Goal: Communication & Community: Answer question/provide support

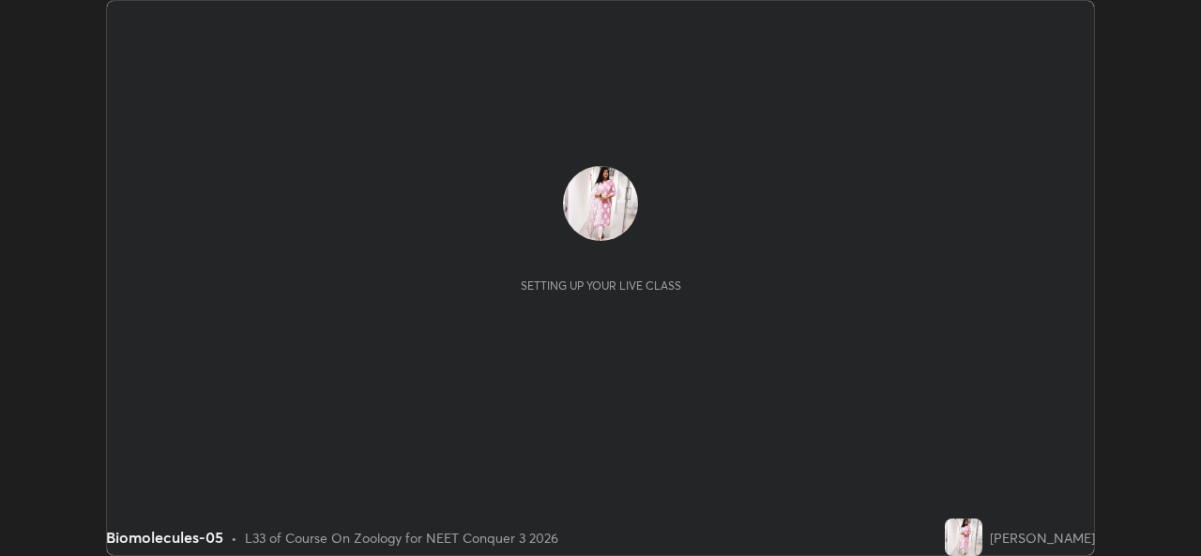
scroll to position [556, 1200]
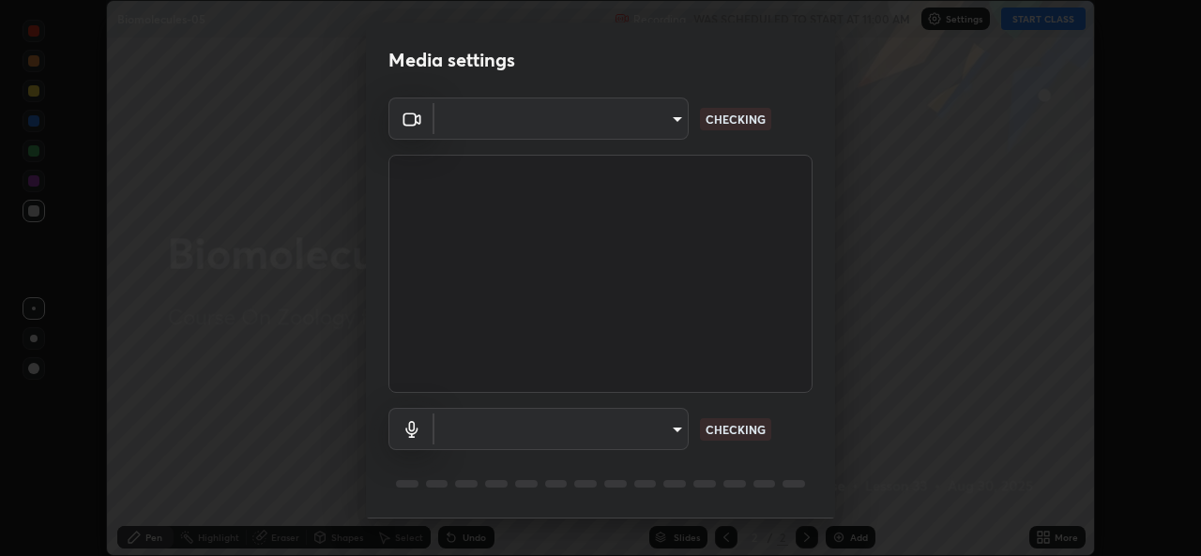
click at [671, 434] on body "Erase all Biomolecules-05 Recording WAS SCHEDULED TO START AT 11:00 AM Settings…" at bounding box center [600, 278] width 1201 height 556
type input "1bae5219f2427241882c49d72a3831d91ccadfd921fc1ac5908e7a23ac13a840"
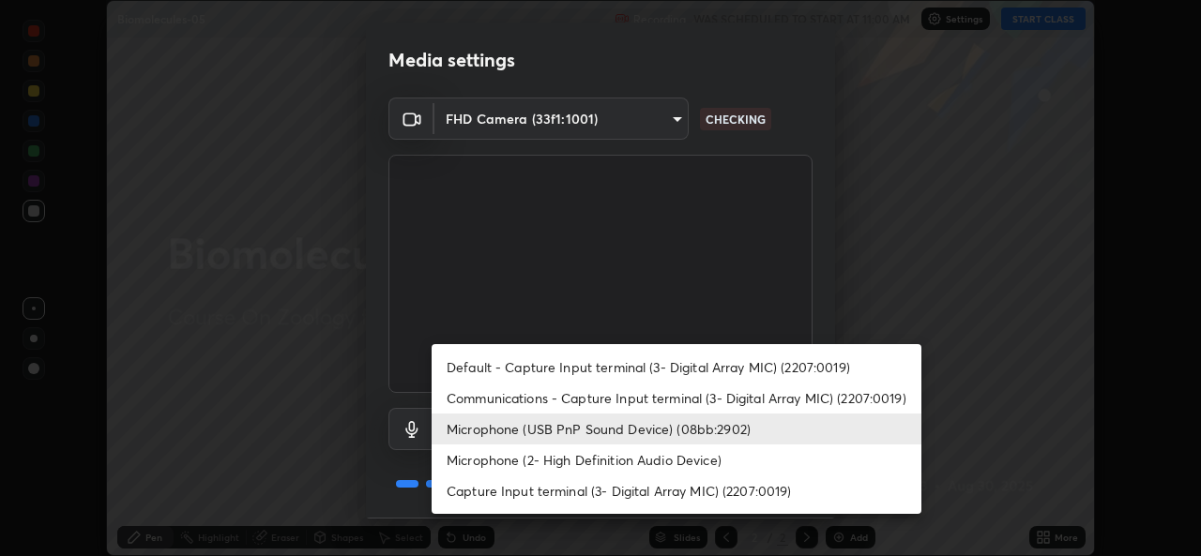
click at [669, 403] on li "Communications - Capture Input terminal (3- Digital Array MIC) (2207:0019)" at bounding box center [676, 398] width 490 height 31
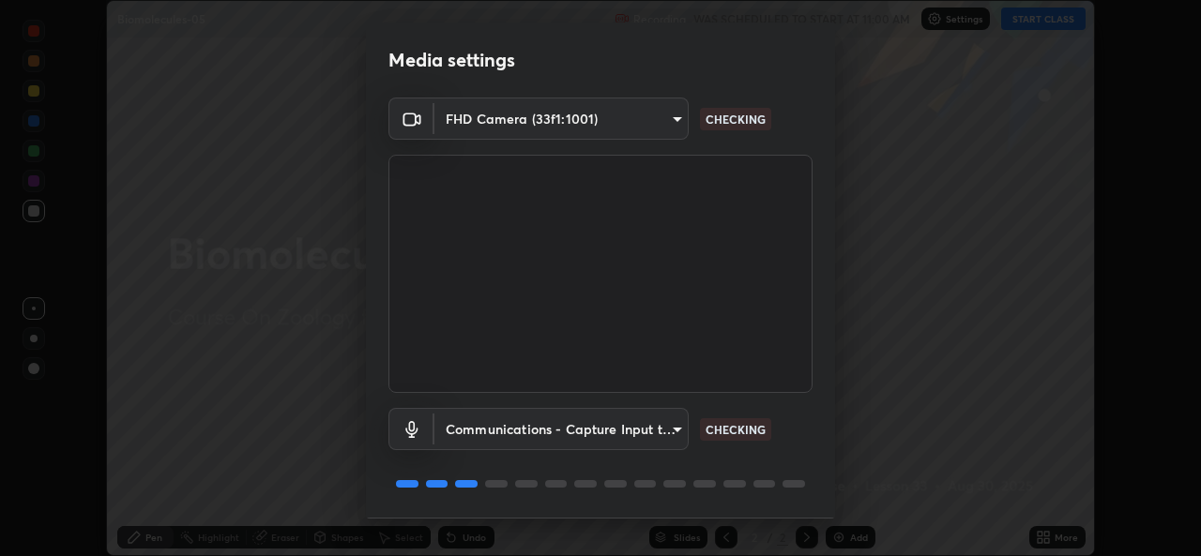
click at [675, 431] on body "Erase all Biomolecules-05 Recording WAS SCHEDULED TO START AT 11:00 AM Settings…" at bounding box center [600, 278] width 1201 height 556
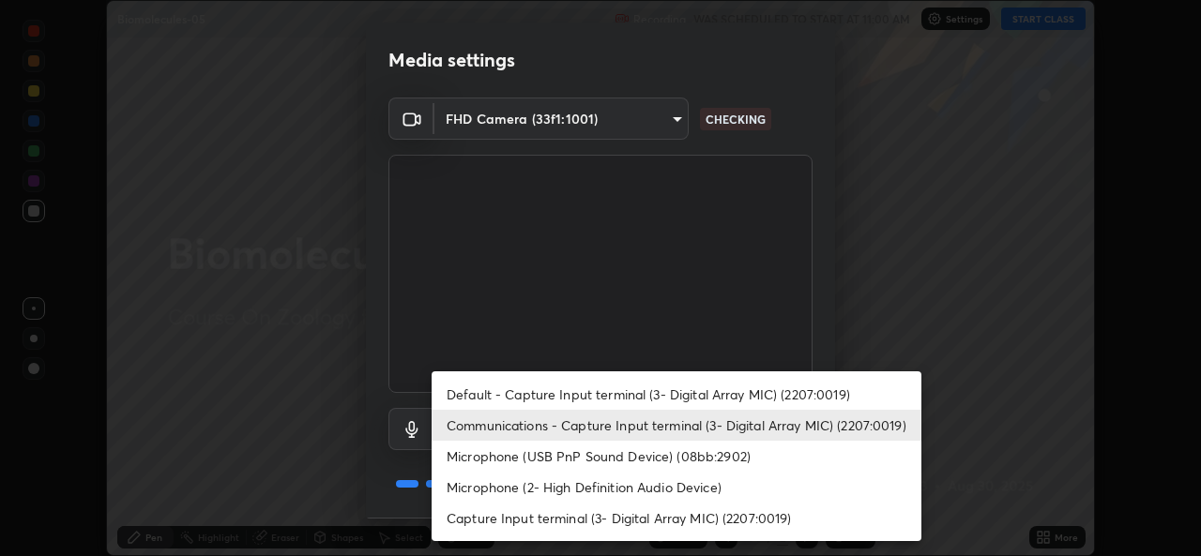
click at [660, 452] on li "Microphone (USB PnP Sound Device) (08bb:2902)" at bounding box center [676, 456] width 490 height 31
type input "d410c87dc0193b8b3cf58eff1f7b2380d82657523fa13e3063fc85e2b40aee02"
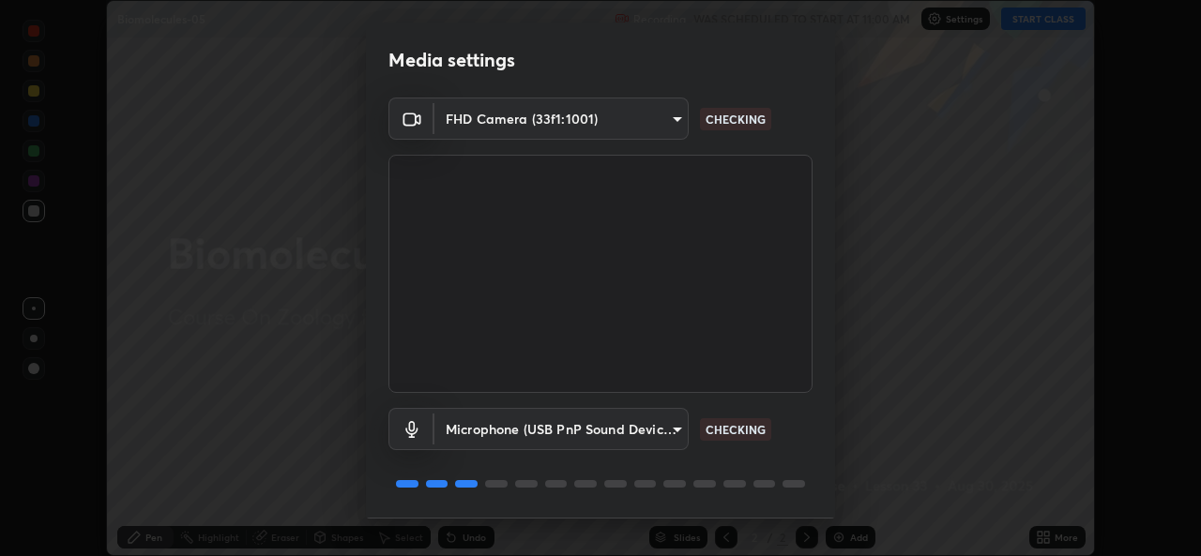
scroll to position [59, 0]
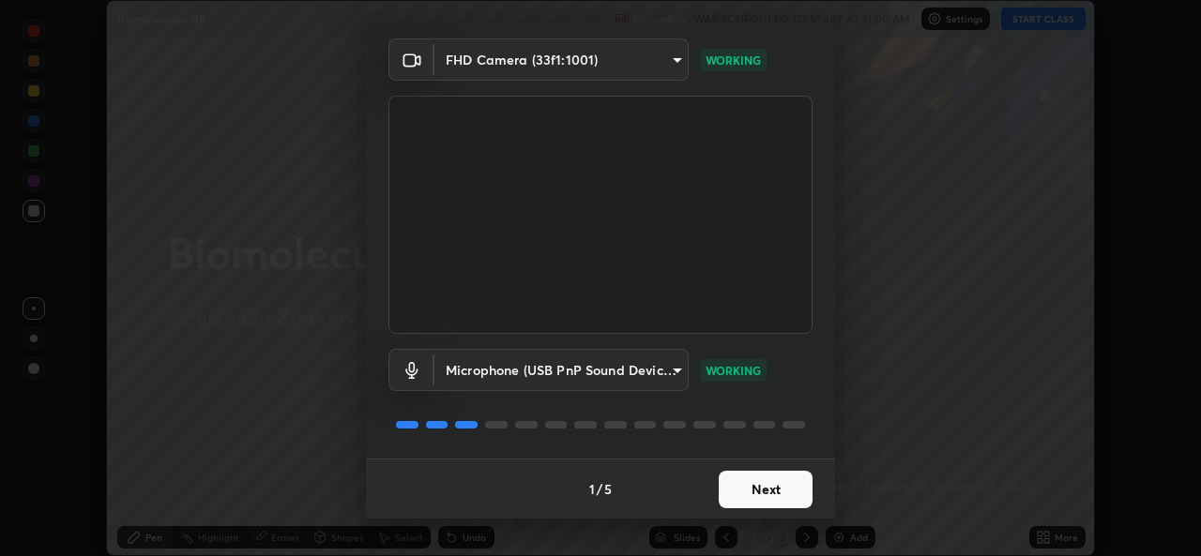
click at [777, 492] on button "Next" at bounding box center [766, 490] width 94 height 38
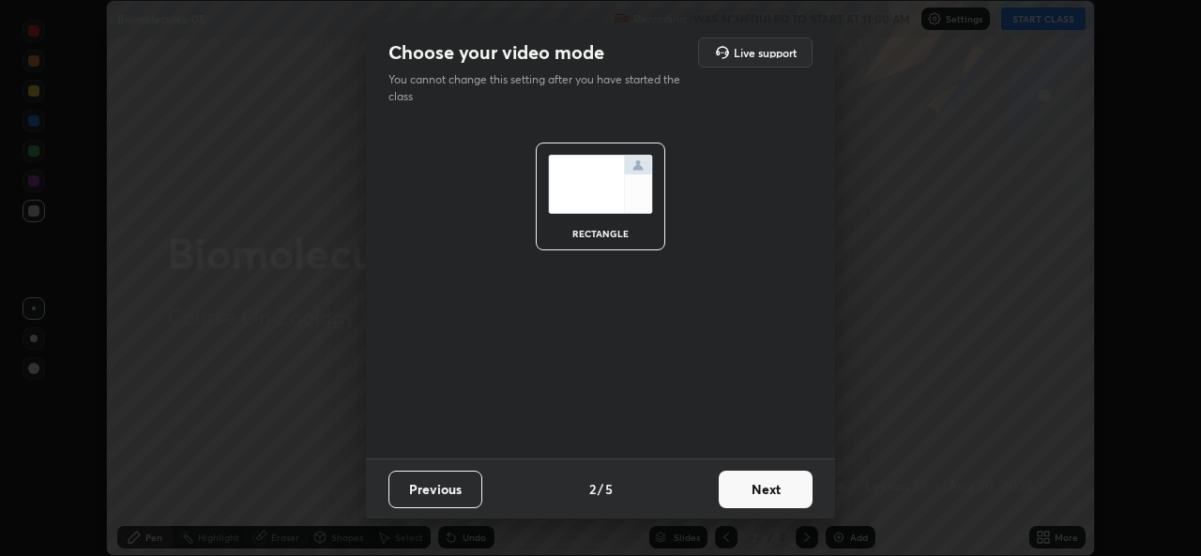
scroll to position [0, 0]
click at [783, 497] on button "Next" at bounding box center [766, 490] width 94 height 38
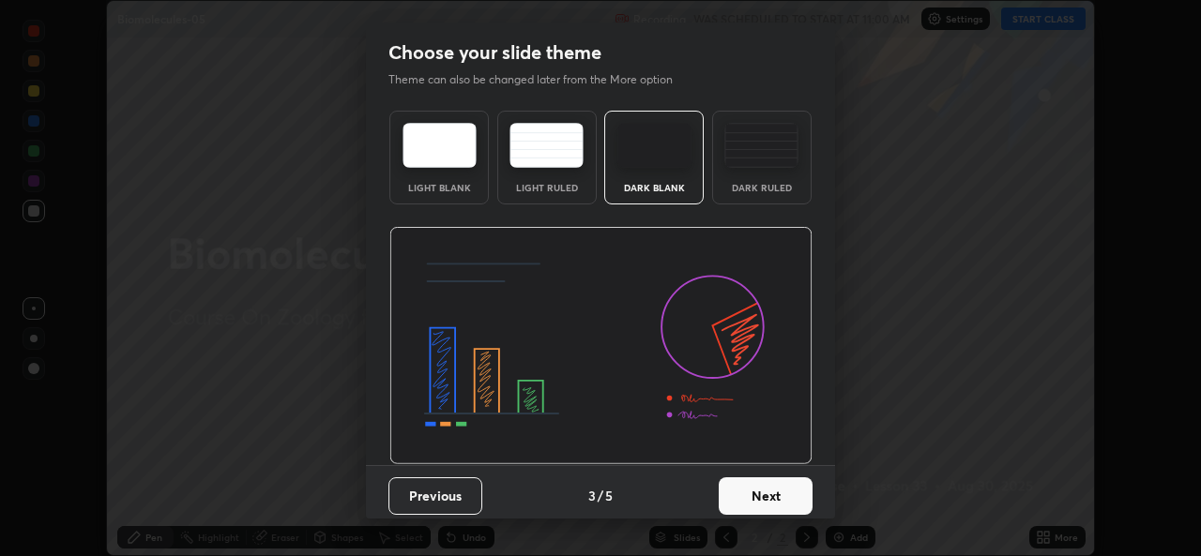
click at [799, 507] on button "Next" at bounding box center [766, 496] width 94 height 38
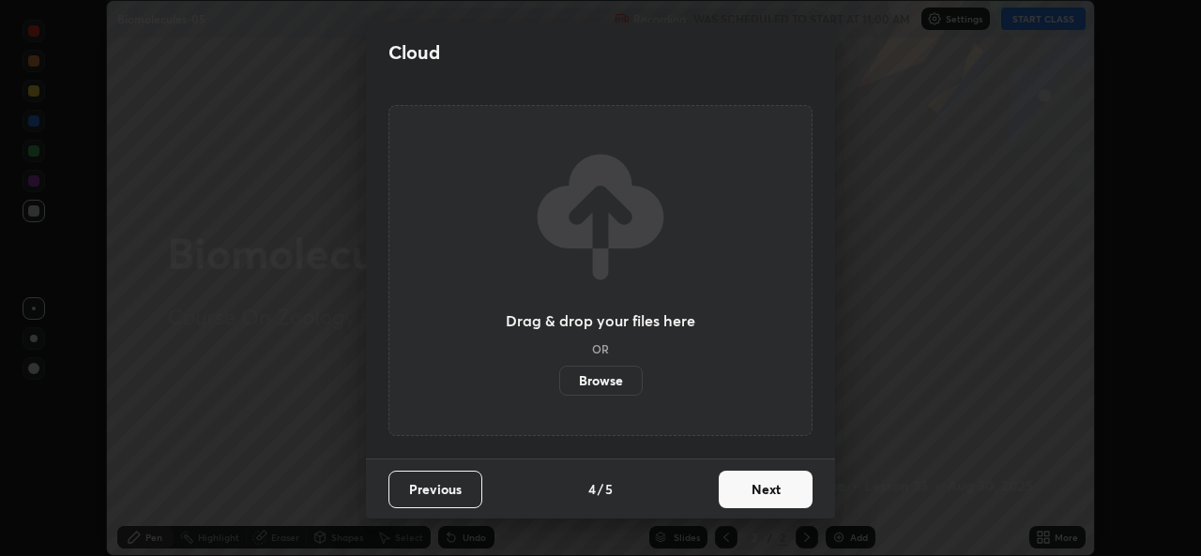
click at [806, 492] on button "Next" at bounding box center [766, 490] width 94 height 38
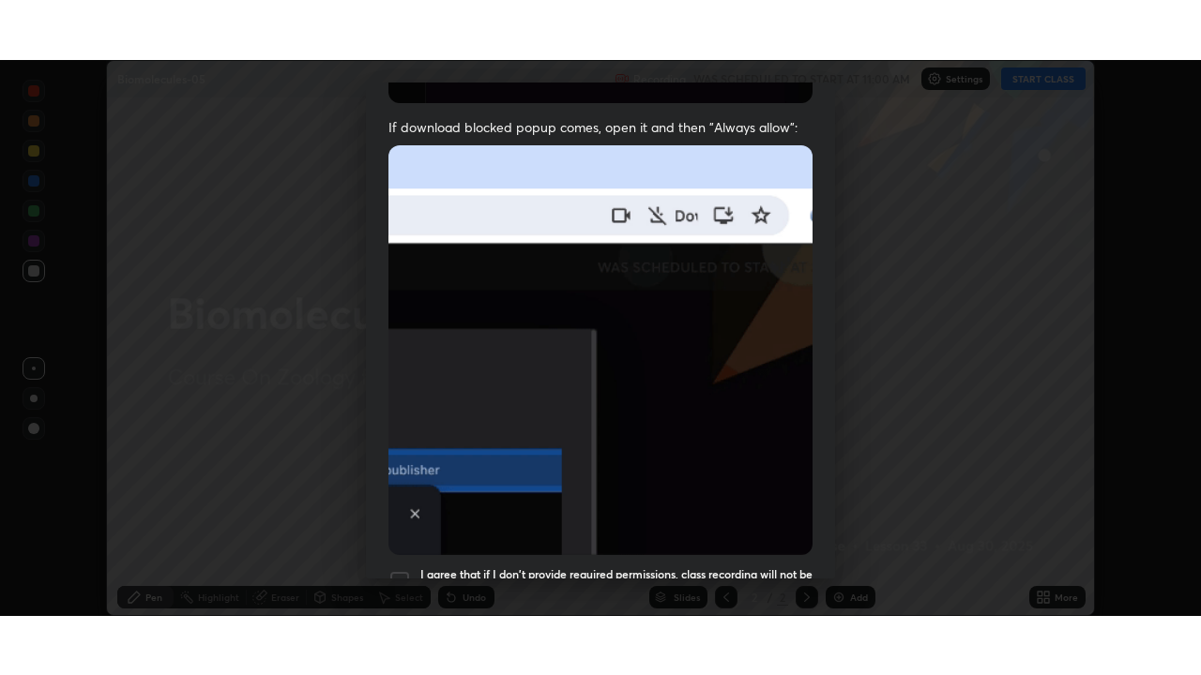
scroll to position [442, 0]
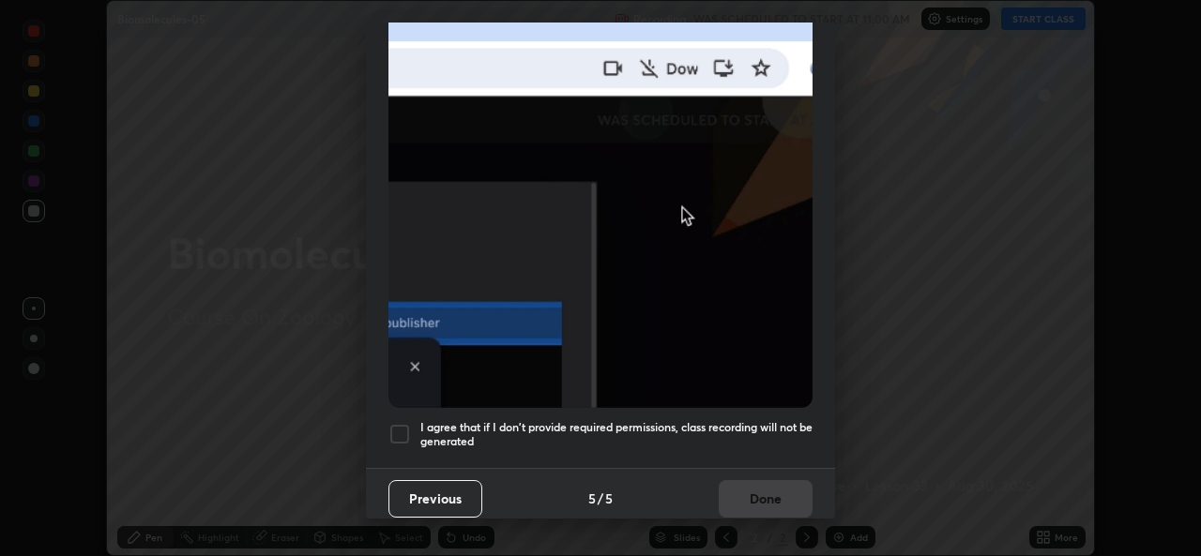
click at [749, 495] on div "Previous 5 / 5 Done" at bounding box center [600, 498] width 469 height 60
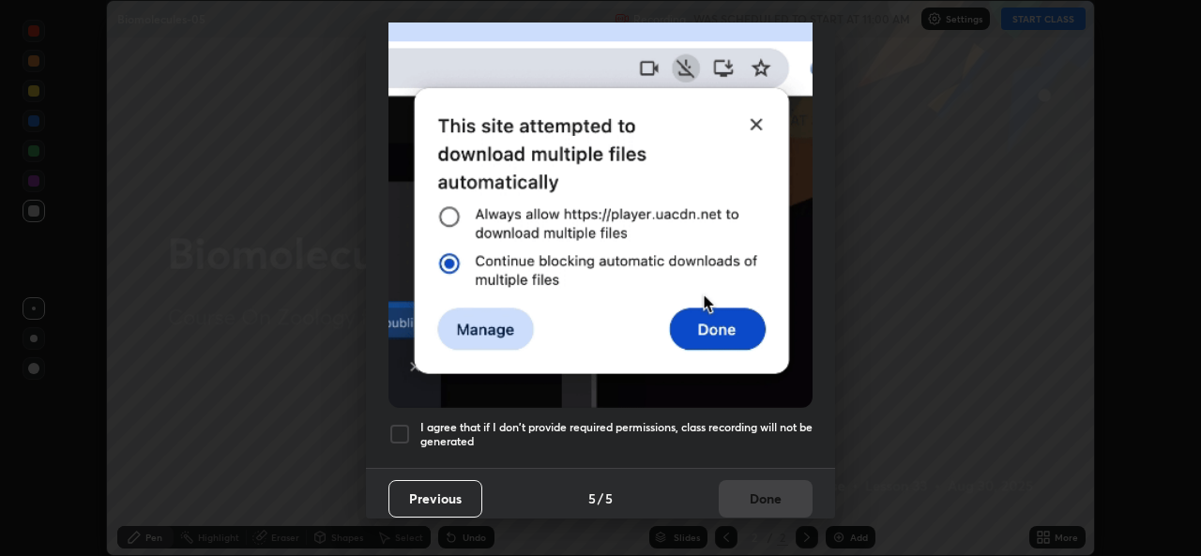
click at [778, 420] on h5 "I agree that if I don't provide required permissions, class recording will not …" at bounding box center [616, 434] width 392 height 29
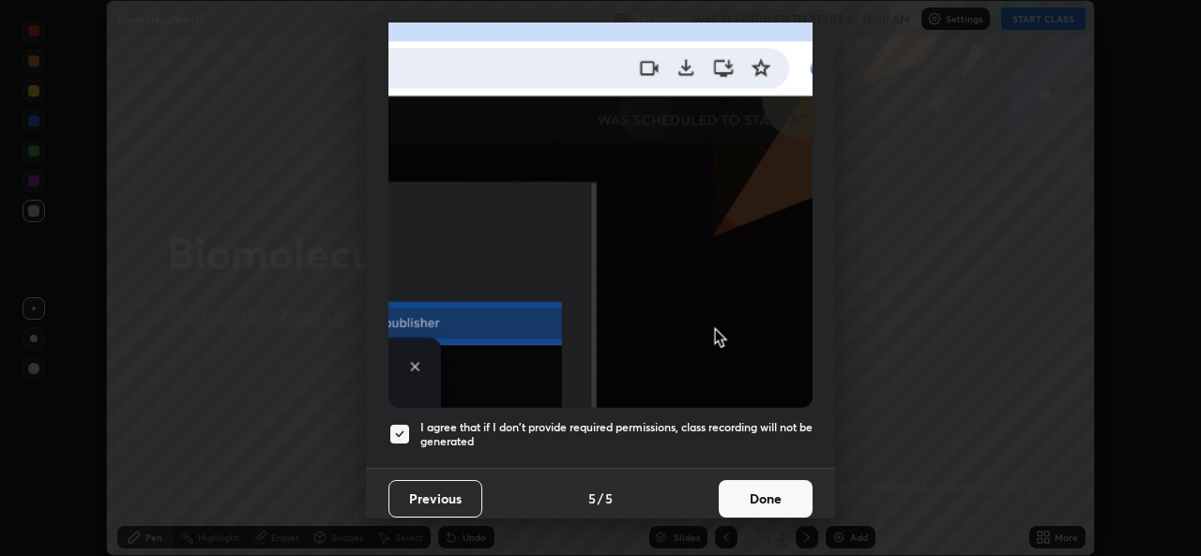
click at [756, 501] on button "Done" at bounding box center [766, 499] width 94 height 38
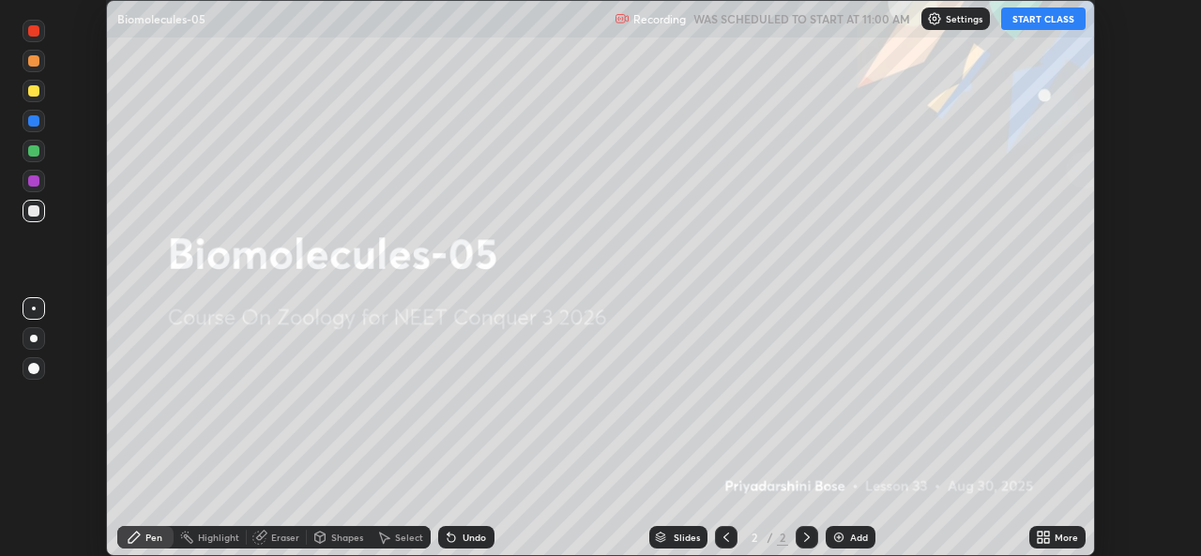
click at [1039, 534] on icon at bounding box center [1039, 534] width 5 height 5
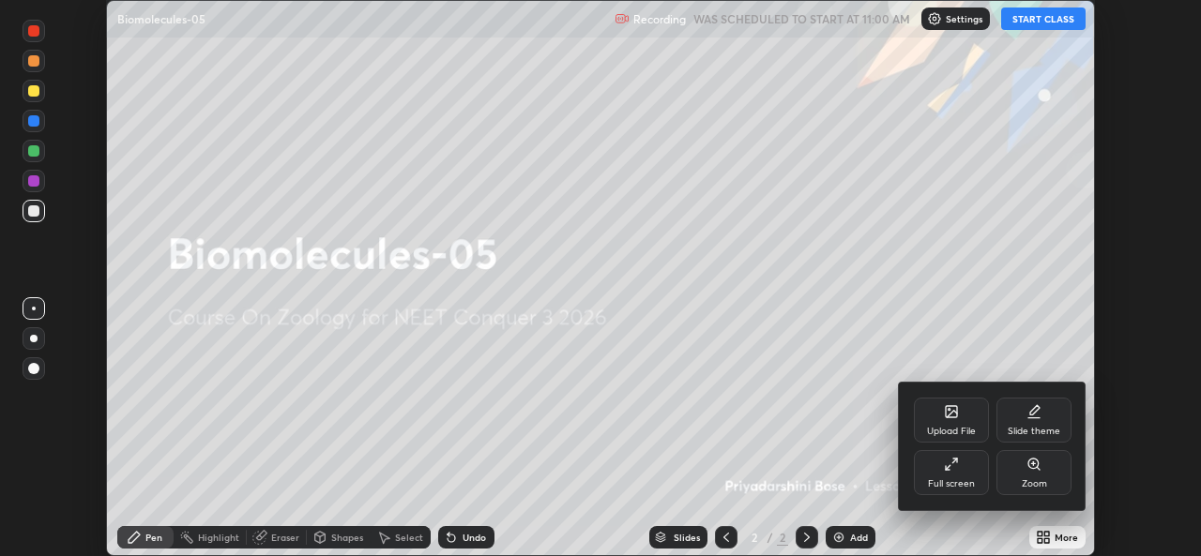
click at [956, 473] on div "Full screen" at bounding box center [951, 472] width 75 height 45
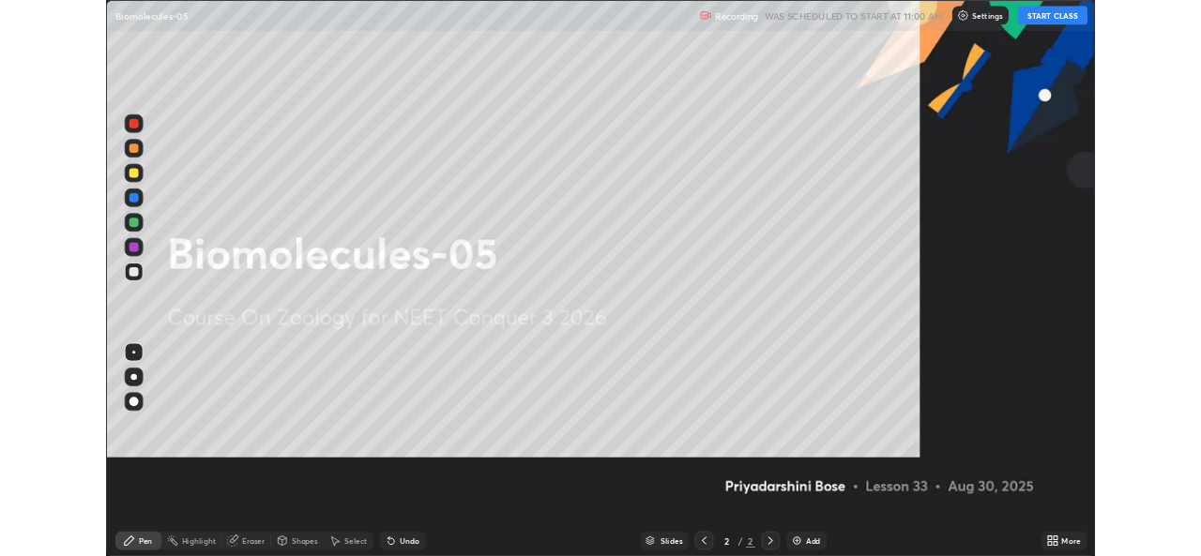
scroll to position [675, 1201]
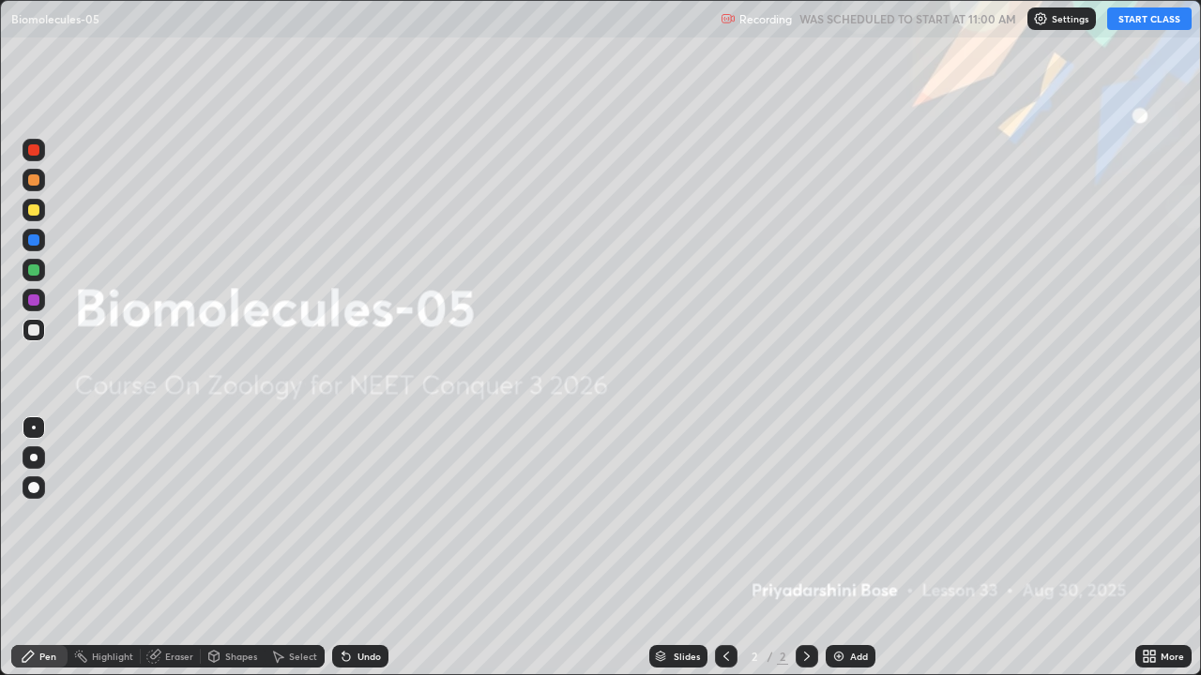
click at [1124, 22] on button "START CLASS" at bounding box center [1149, 19] width 84 height 23
click at [1145, 555] on icon at bounding box center [1145, 653] width 5 height 5
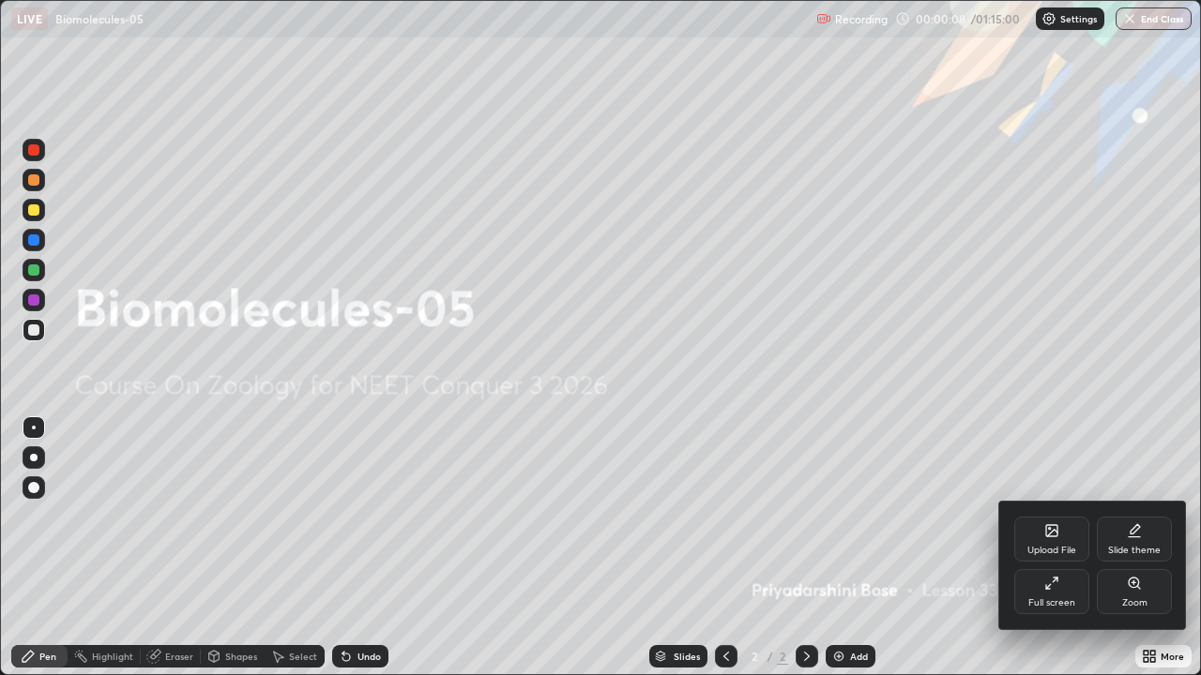
click at [1062, 555] on div "Full screen" at bounding box center [1051, 602] width 47 height 9
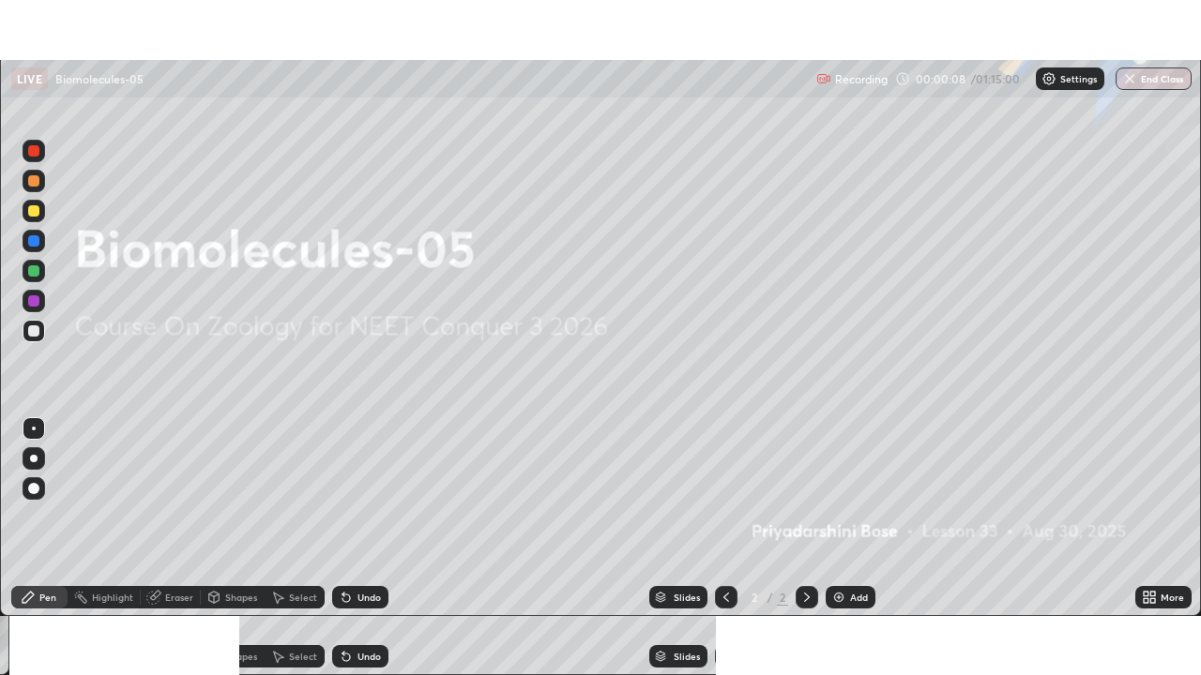
scroll to position [93246, 92602]
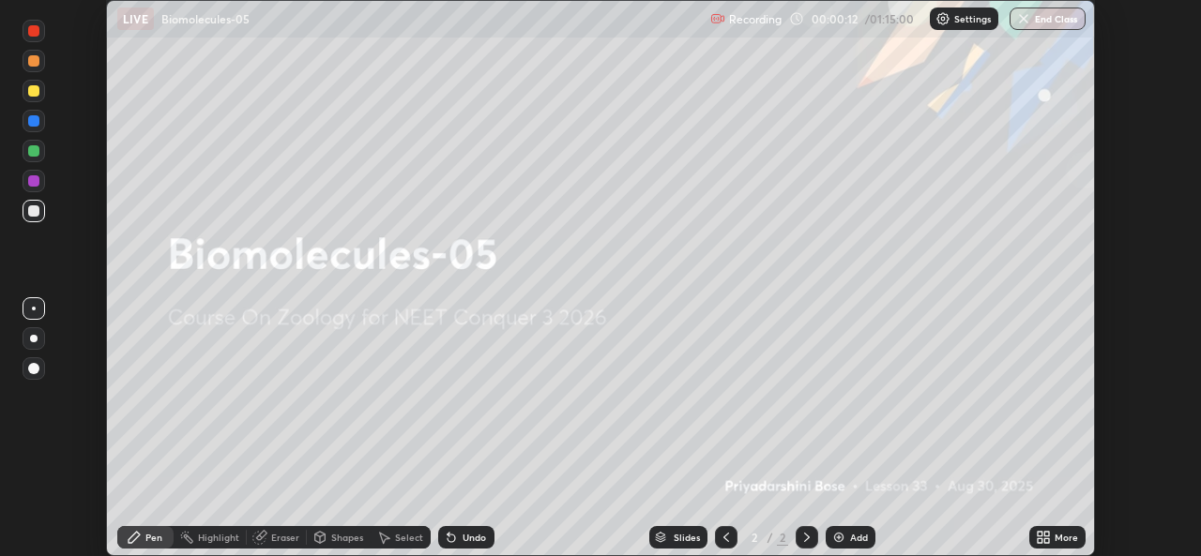
click at [1053, 539] on div "More" at bounding box center [1057, 537] width 56 height 23
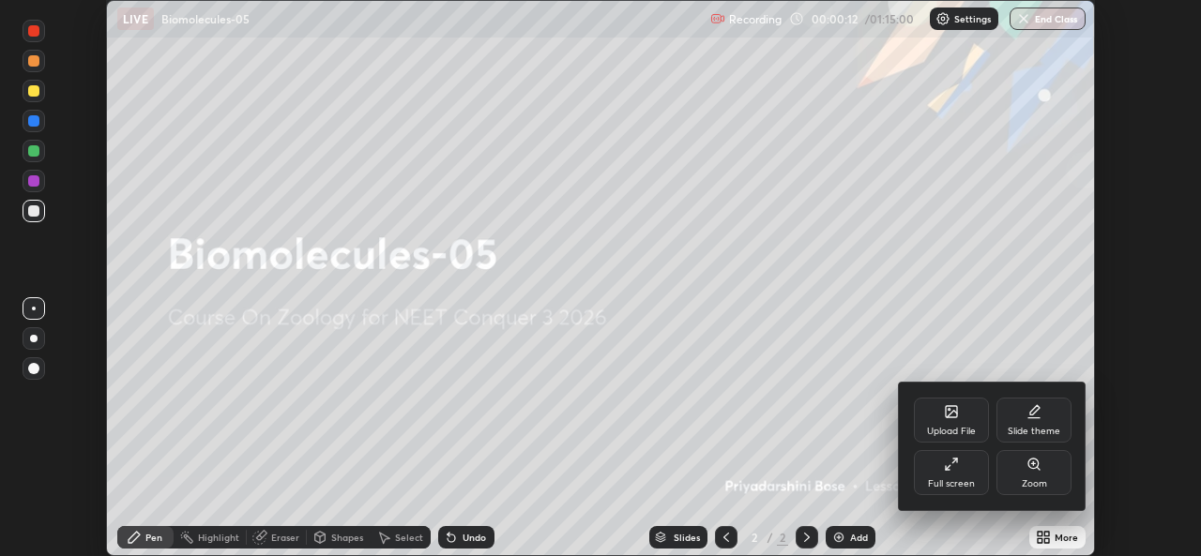
click at [961, 474] on div "Full screen" at bounding box center [951, 472] width 75 height 45
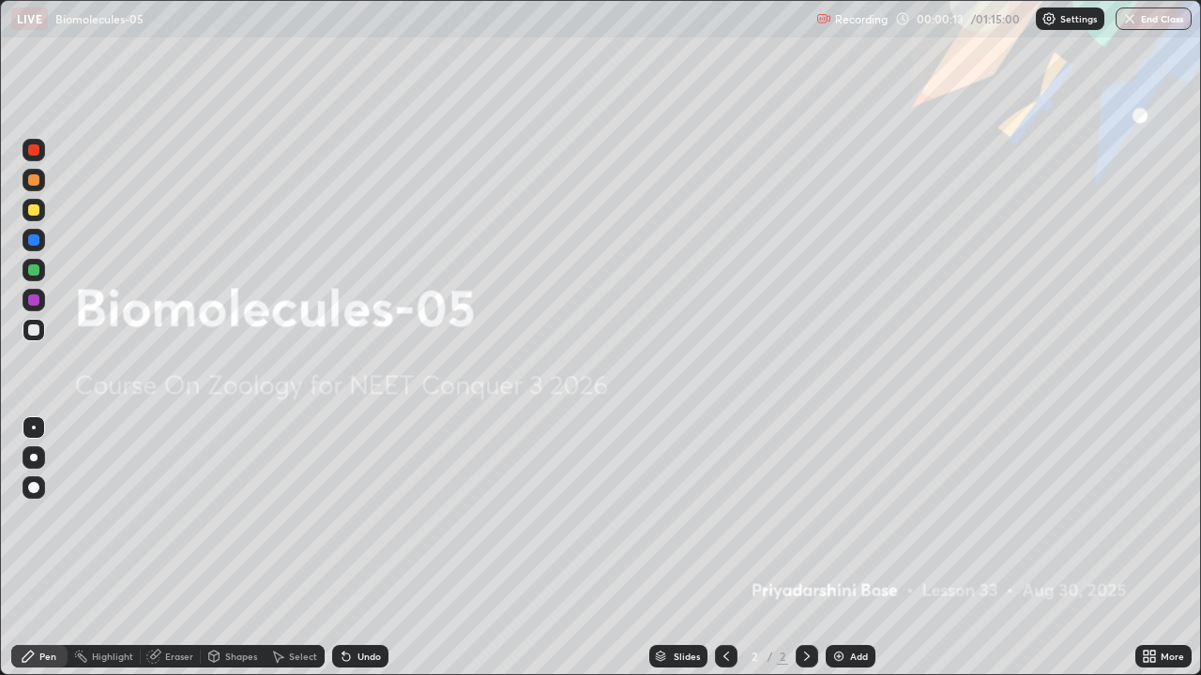
scroll to position [675, 1201]
click at [837, 555] on img at bounding box center [838, 656] width 15 height 15
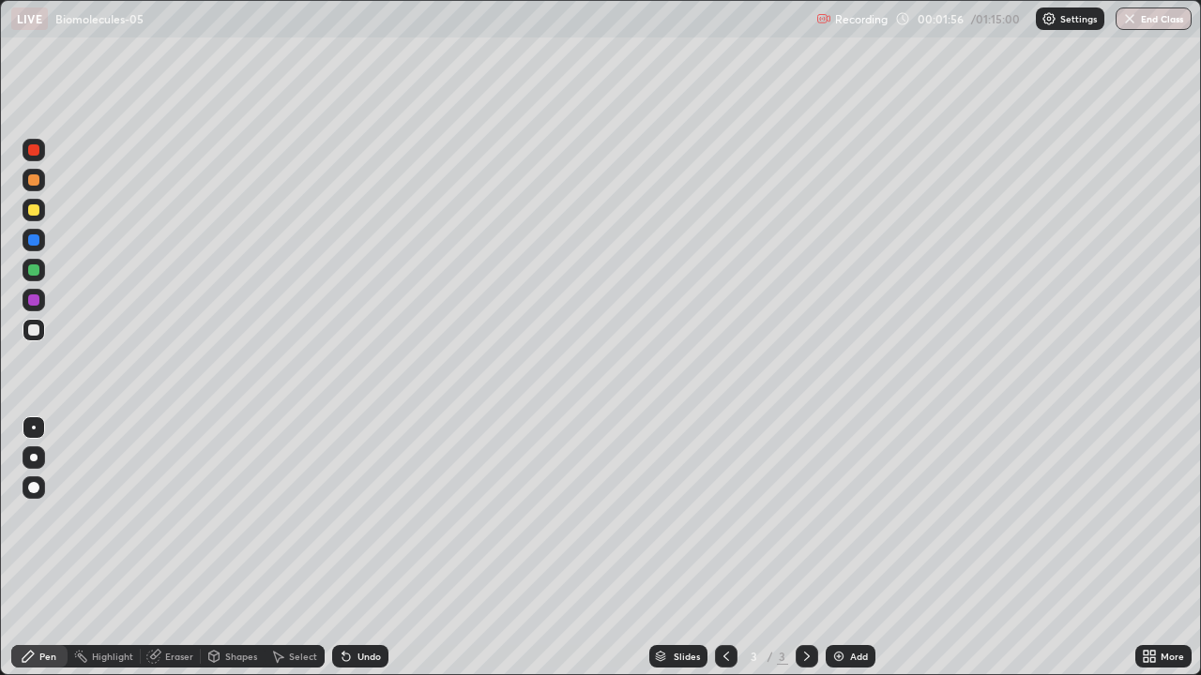
click at [32, 263] on div at bounding box center [34, 270] width 23 height 23
click at [32, 485] on div at bounding box center [33, 487] width 11 height 11
click at [31, 272] on div at bounding box center [33, 270] width 11 height 11
click at [33, 494] on div at bounding box center [34, 488] width 23 height 23
click at [37, 332] on div at bounding box center [33, 330] width 11 height 11
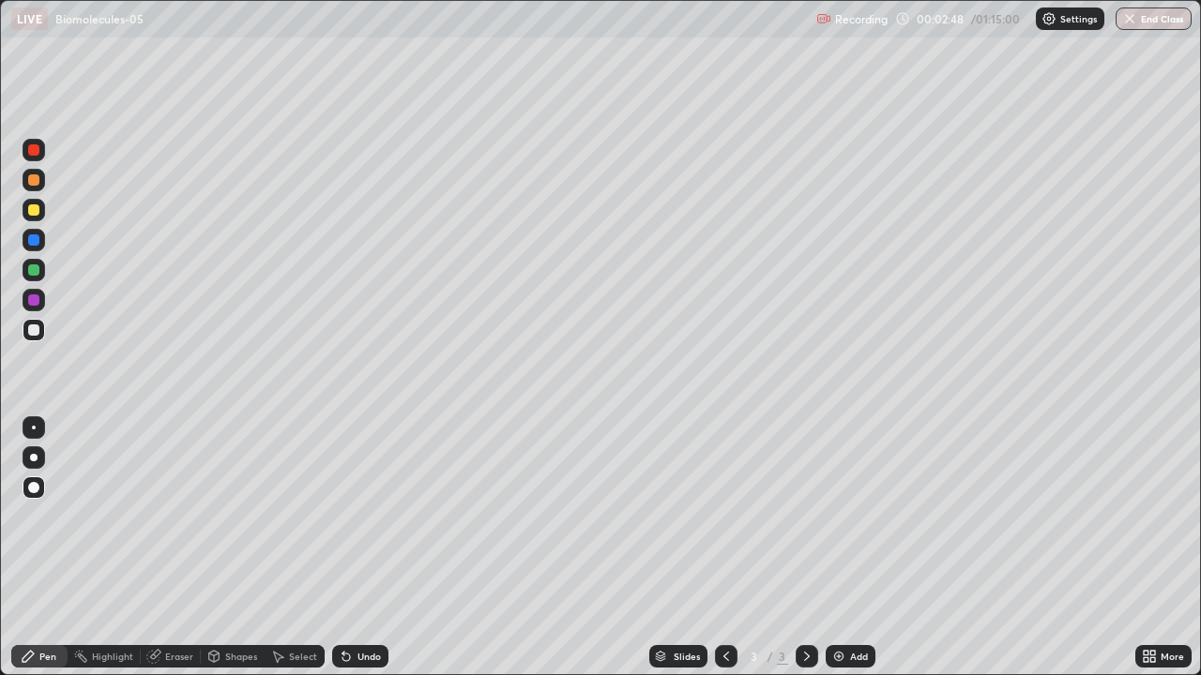
click at [32, 211] on div at bounding box center [33, 209] width 11 height 11
click at [165, 555] on div "Eraser" at bounding box center [179, 656] width 28 height 9
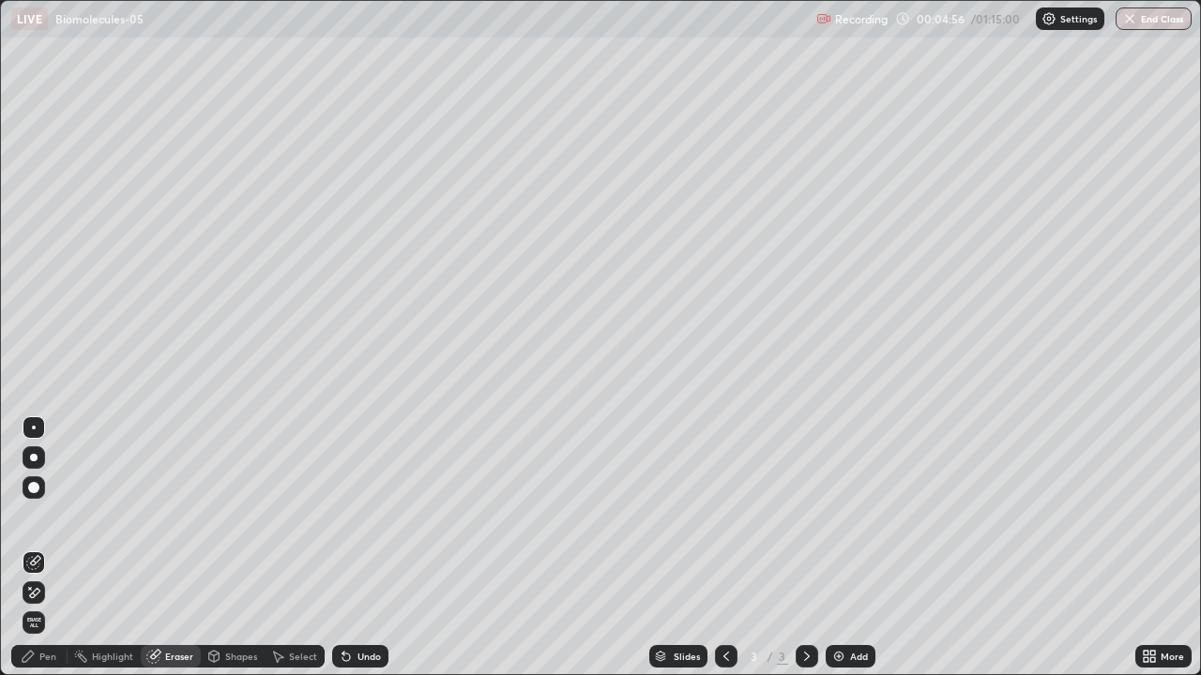
click at [51, 555] on div "Pen" at bounding box center [47, 656] width 17 height 9
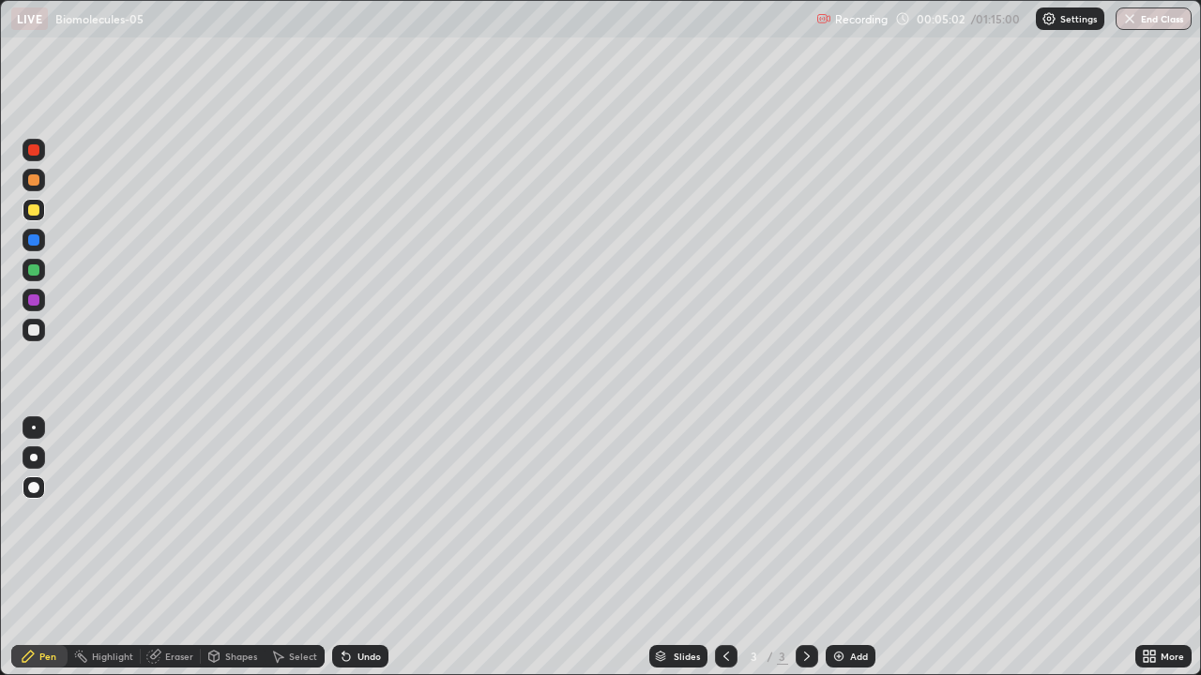
click at [32, 270] on div at bounding box center [33, 270] width 11 height 11
click at [37, 299] on div at bounding box center [33, 300] width 11 height 11
click at [32, 211] on div at bounding box center [33, 209] width 11 height 11
click at [31, 266] on div at bounding box center [33, 270] width 11 height 11
click at [40, 300] on div at bounding box center [34, 300] width 23 height 23
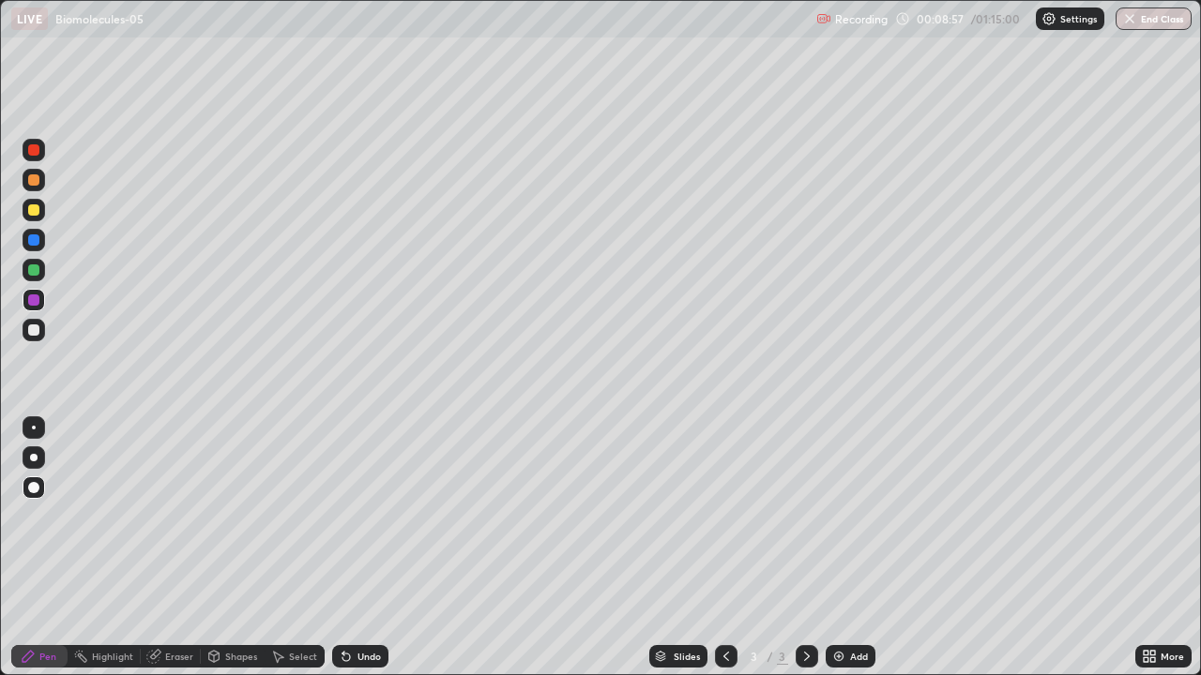
click at [836, 555] on img at bounding box center [838, 656] width 15 height 15
click at [25, 211] on div at bounding box center [34, 210] width 23 height 23
click at [36, 325] on div at bounding box center [33, 330] width 11 height 11
click at [35, 328] on div at bounding box center [33, 330] width 11 height 11
click at [32, 210] on div at bounding box center [33, 209] width 11 height 11
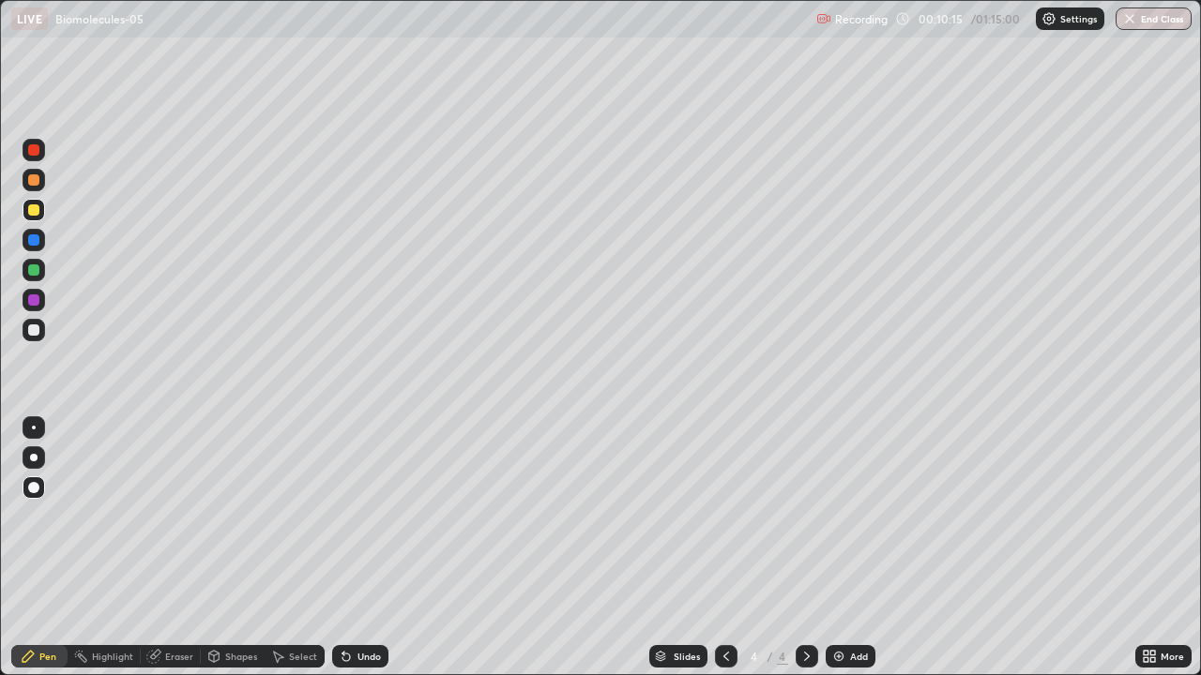
click at [33, 329] on div at bounding box center [33, 330] width 11 height 11
click at [180, 555] on div "Eraser" at bounding box center [179, 656] width 28 height 9
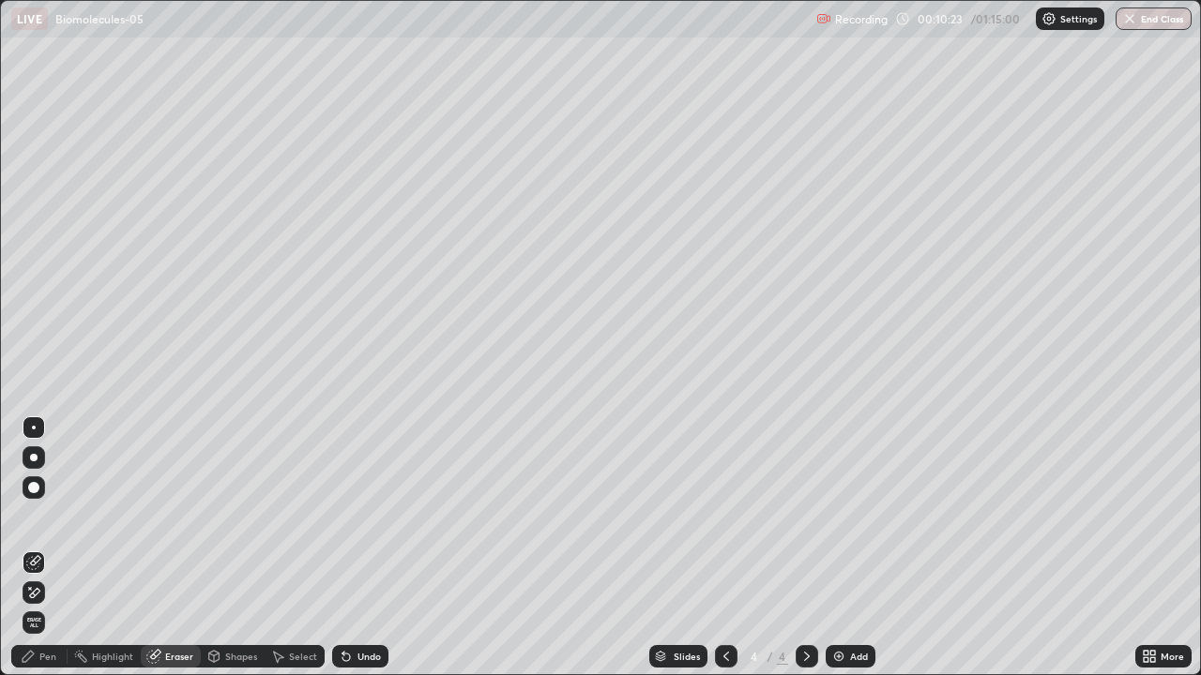
click at [42, 555] on div "Pen" at bounding box center [47, 656] width 17 height 9
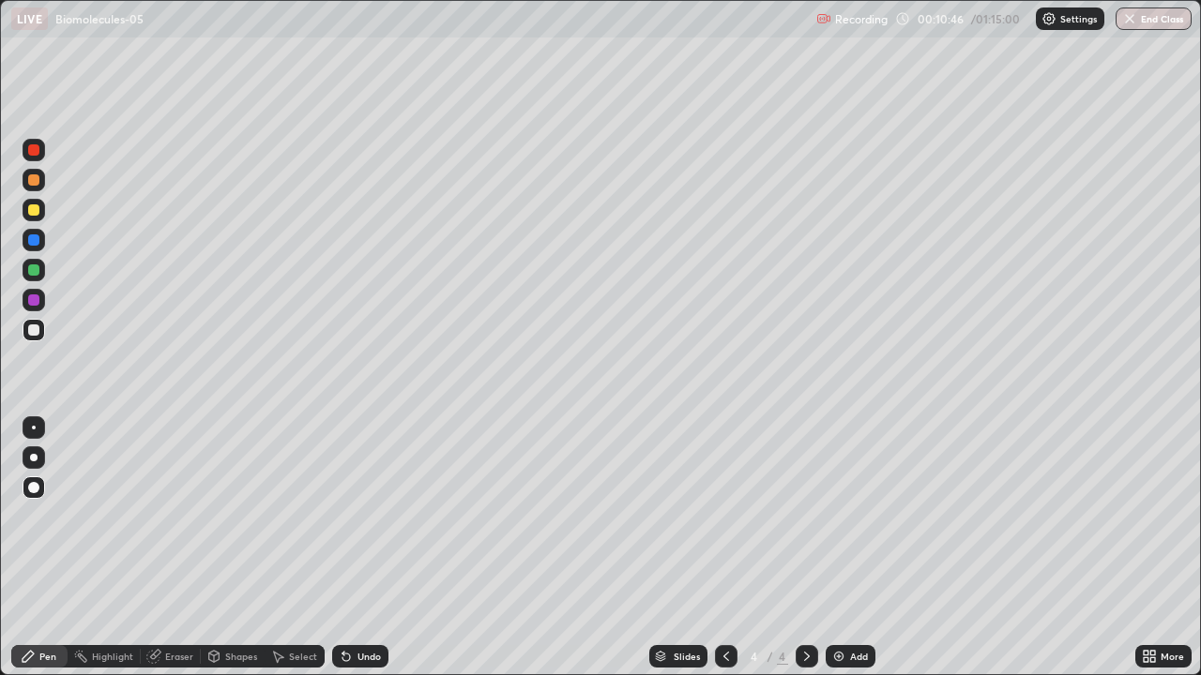
click at [33, 305] on div at bounding box center [33, 300] width 11 height 11
click at [25, 209] on div at bounding box center [34, 210] width 23 height 23
click at [36, 328] on div at bounding box center [33, 330] width 11 height 11
click at [38, 210] on div at bounding box center [33, 209] width 11 height 11
click at [838, 555] on img at bounding box center [838, 656] width 15 height 15
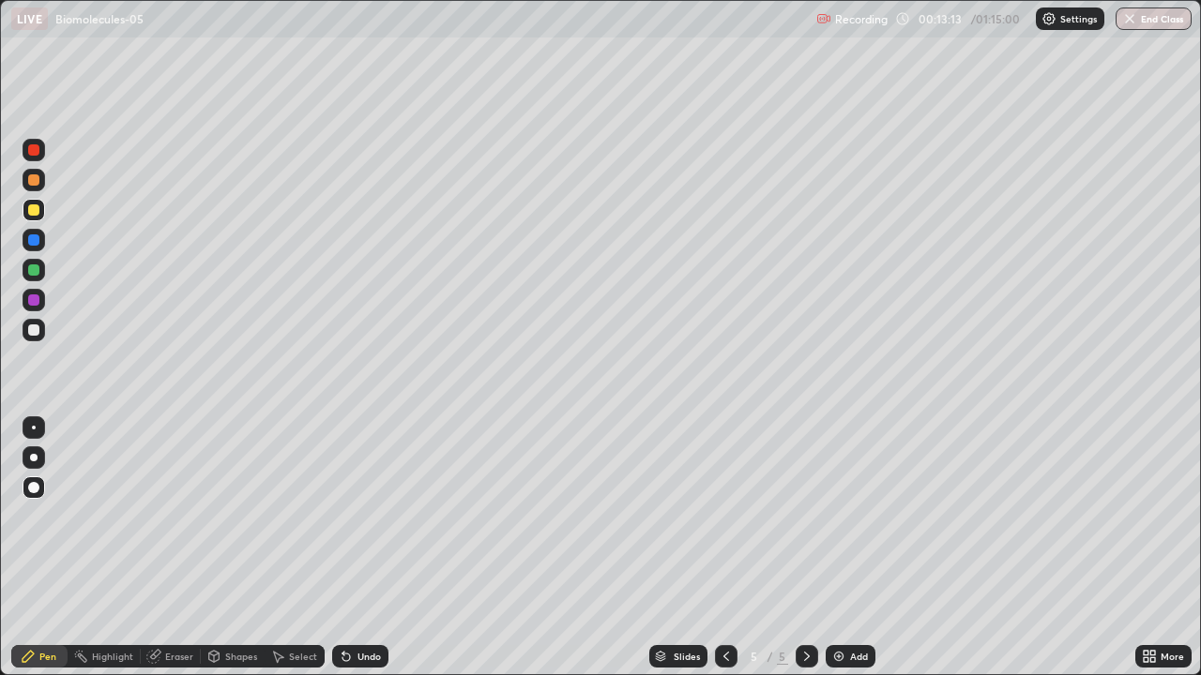
click at [38, 268] on div at bounding box center [33, 270] width 11 height 11
click at [32, 297] on div at bounding box center [33, 300] width 11 height 11
click at [32, 267] on div at bounding box center [33, 270] width 11 height 11
click at [343, 555] on icon at bounding box center [346, 658] width 8 height 8
click at [348, 555] on icon at bounding box center [346, 656] width 15 height 15
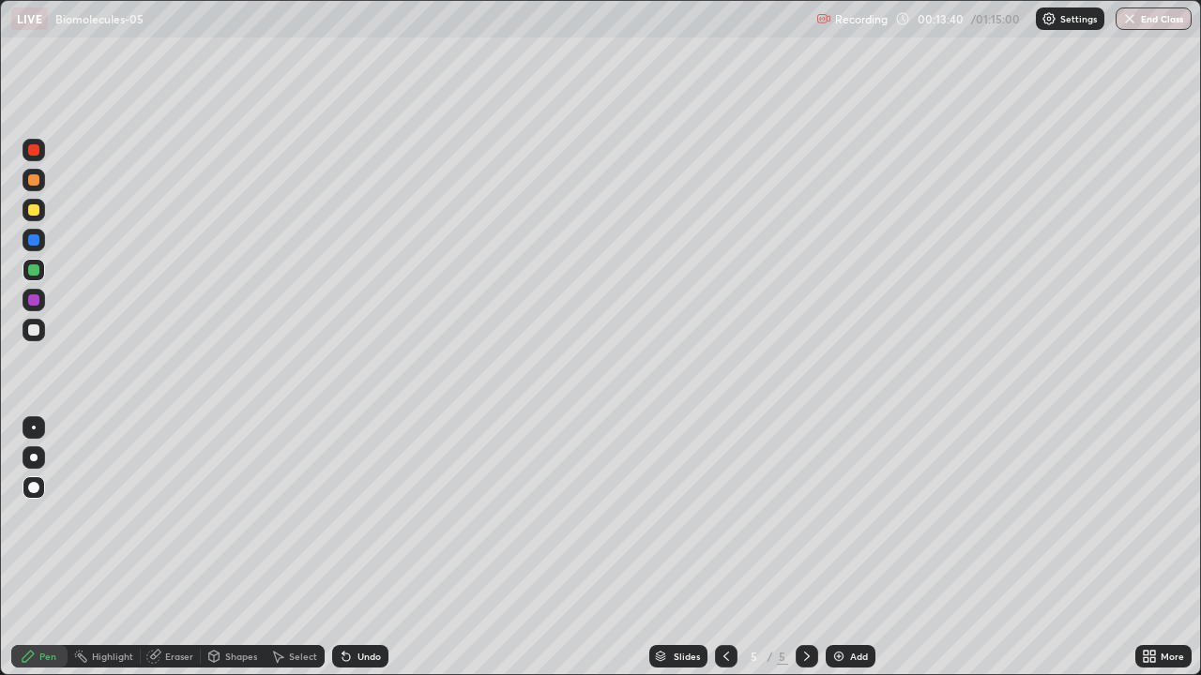
click at [348, 555] on icon at bounding box center [346, 656] width 15 height 15
click at [346, 555] on icon at bounding box center [346, 658] width 8 height 8
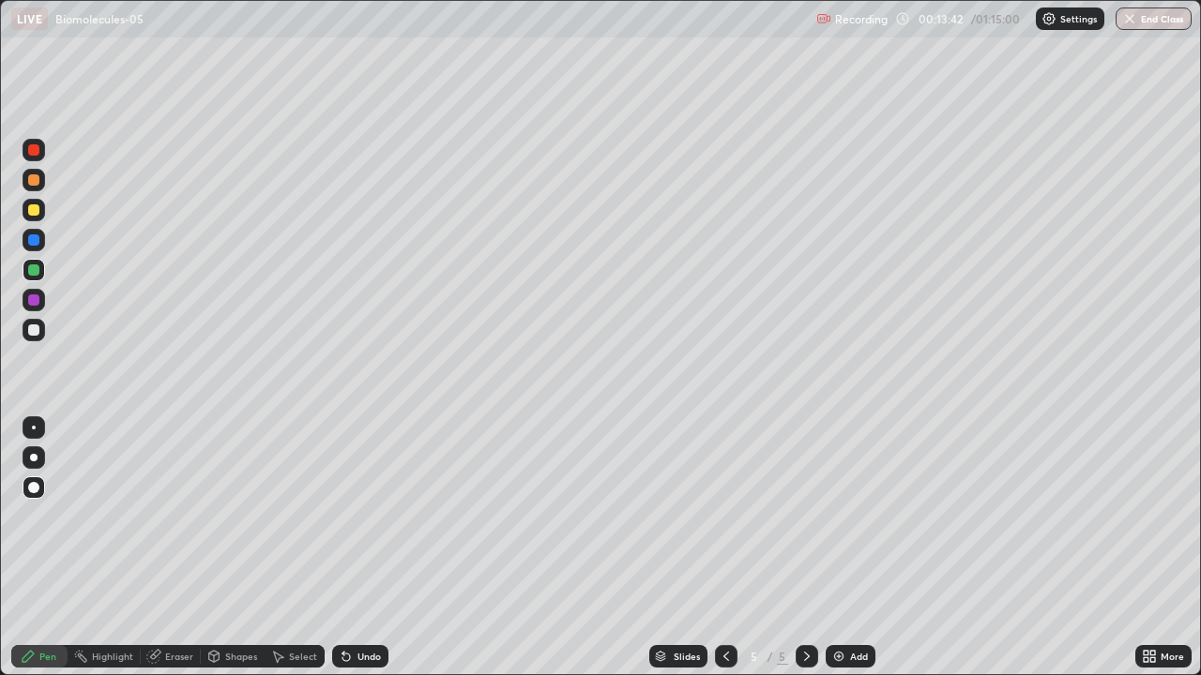
click at [46, 555] on div "Pen" at bounding box center [47, 656] width 17 height 9
click at [37, 301] on div at bounding box center [33, 300] width 11 height 11
click at [38, 209] on div at bounding box center [33, 209] width 11 height 11
click at [346, 555] on icon at bounding box center [346, 658] width 8 height 8
click at [33, 269] on div at bounding box center [33, 270] width 11 height 11
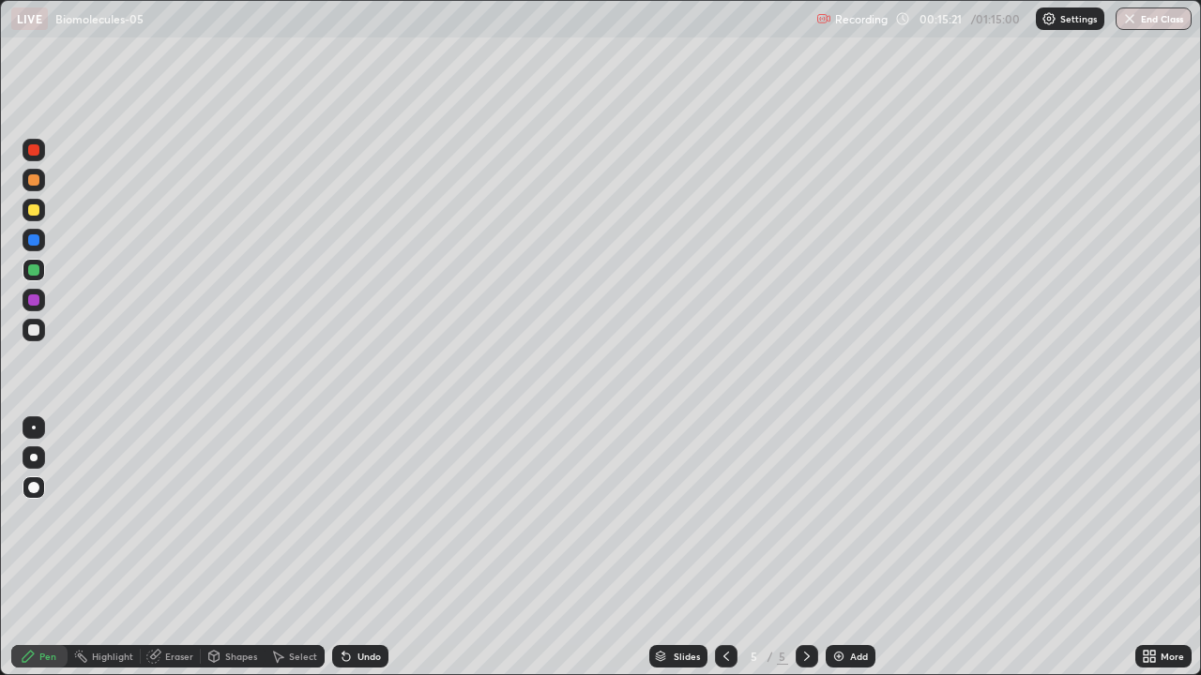
click at [32, 296] on div at bounding box center [33, 300] width 11 height 11
click at [31, 292] on div at bounding box center [34, 300] width 23 height 23
click at [32, 330] on div at bounding box center [33, 330] width 11 height 11
click at [36, 322] on div at bounding box center [34, 330] width 23 height 23
click at [181, 555] on div "Eraser" at bounding box center [179, 656] width 28 height 9
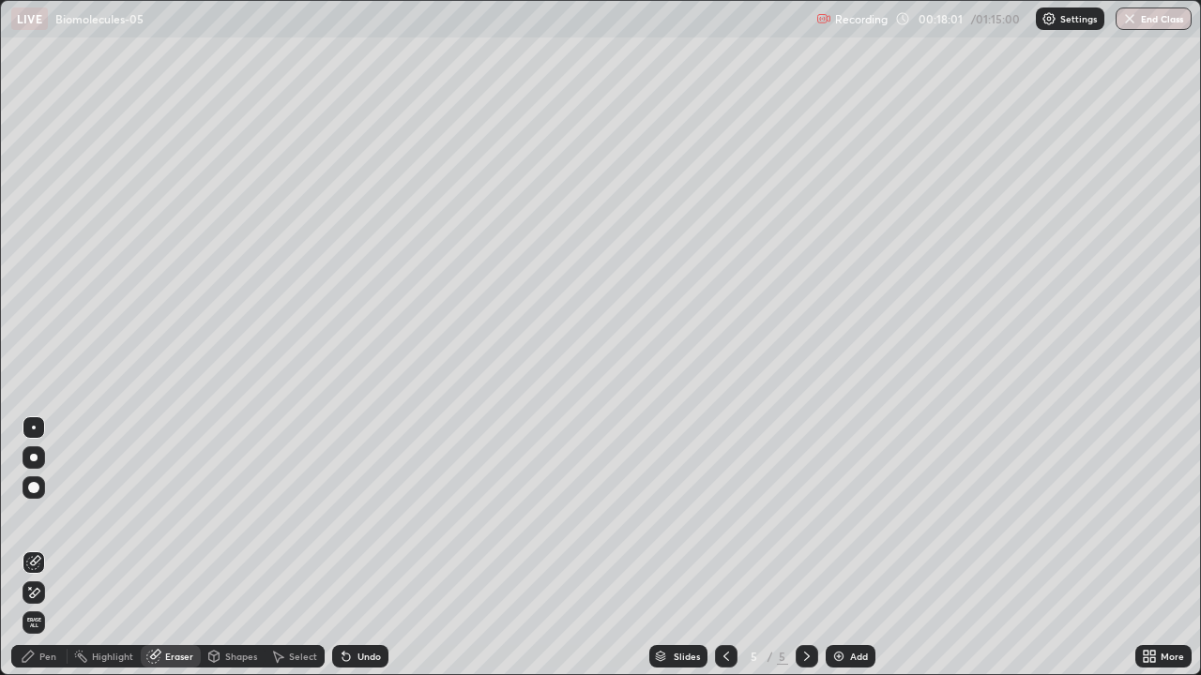
click at [48, 555] on div "Pen" at bounding box center [47, 656] width 17 height 9
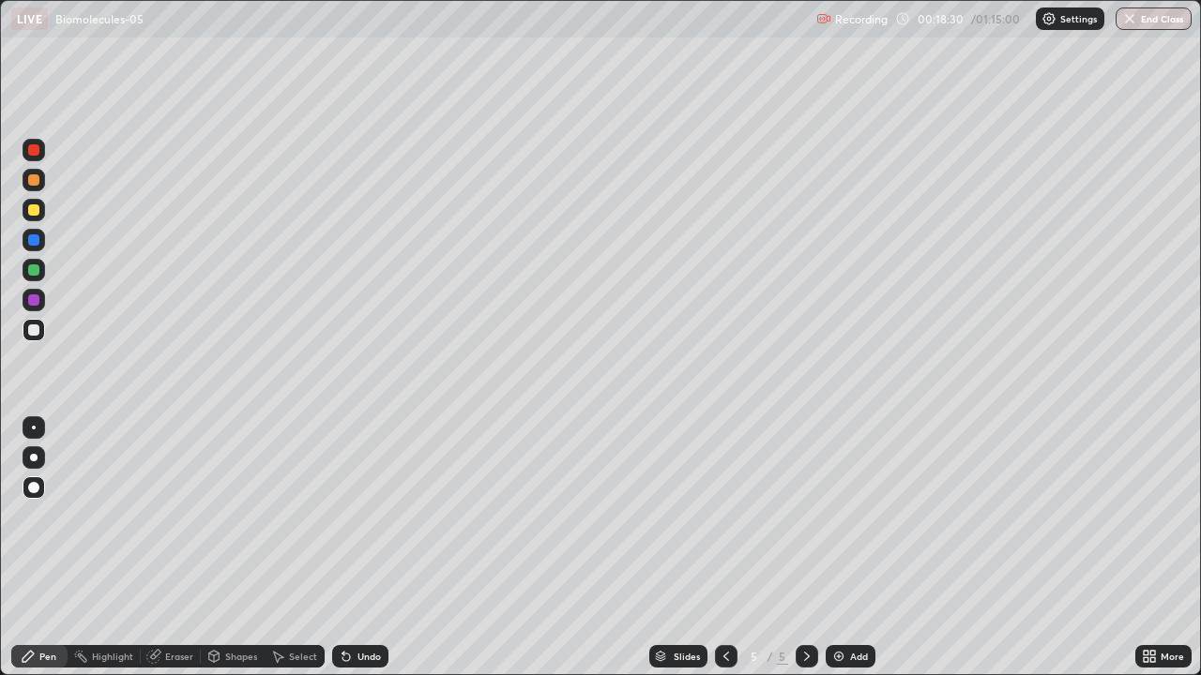
click at [31, 266] on div at bounding box center [33, 270] width 11 height 11
click at [32, 325] on div at bounding box center [33, 330] width 11 height 11
click at [831, 555] on img at bounding box center [838, 656] width 15 height 15
click at [33, 245] on div at bounding box center [33, 240] width 11 height 11
click at [30, 331] on div at bounding box center [33, 330] width 11 height 11
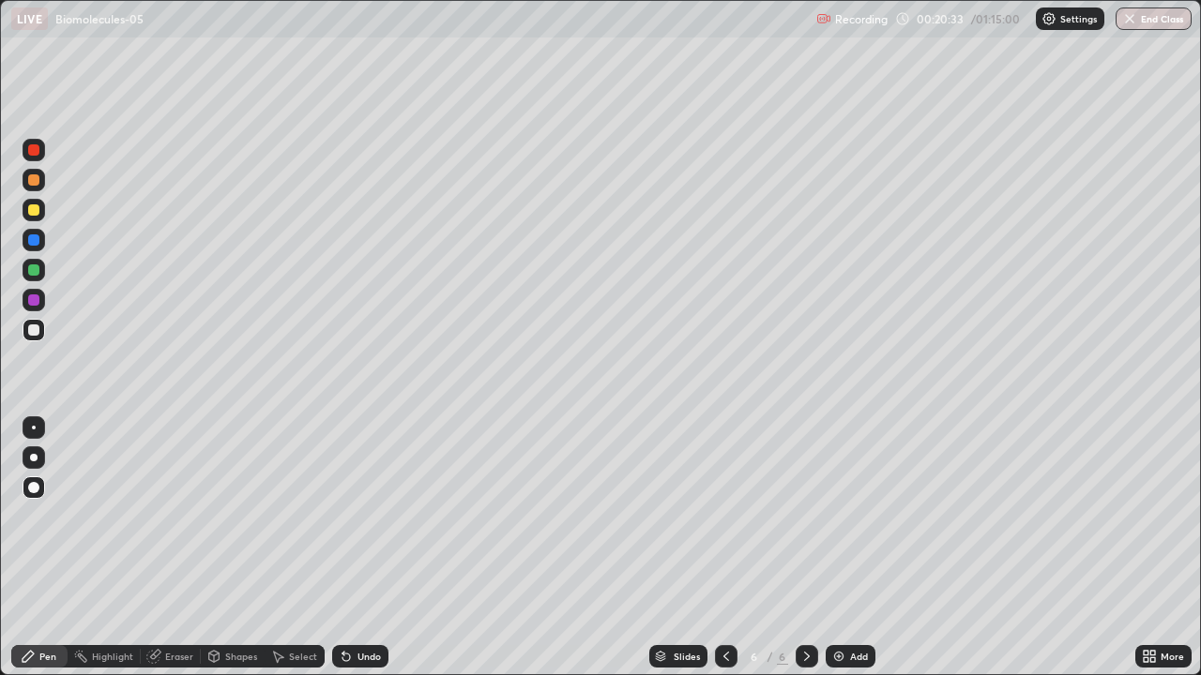
click at [32, 204] on div at bounding box center [33, 209] width 11 height 11
click at [32, 300] on div at bounding box center [33, 300] width 11 height 11
click at [29, 269] on div at bounding box center [33, 270] width 11 height 11
click at [347, 555] on icon at bounding box center [346, 658] width 8 height 8
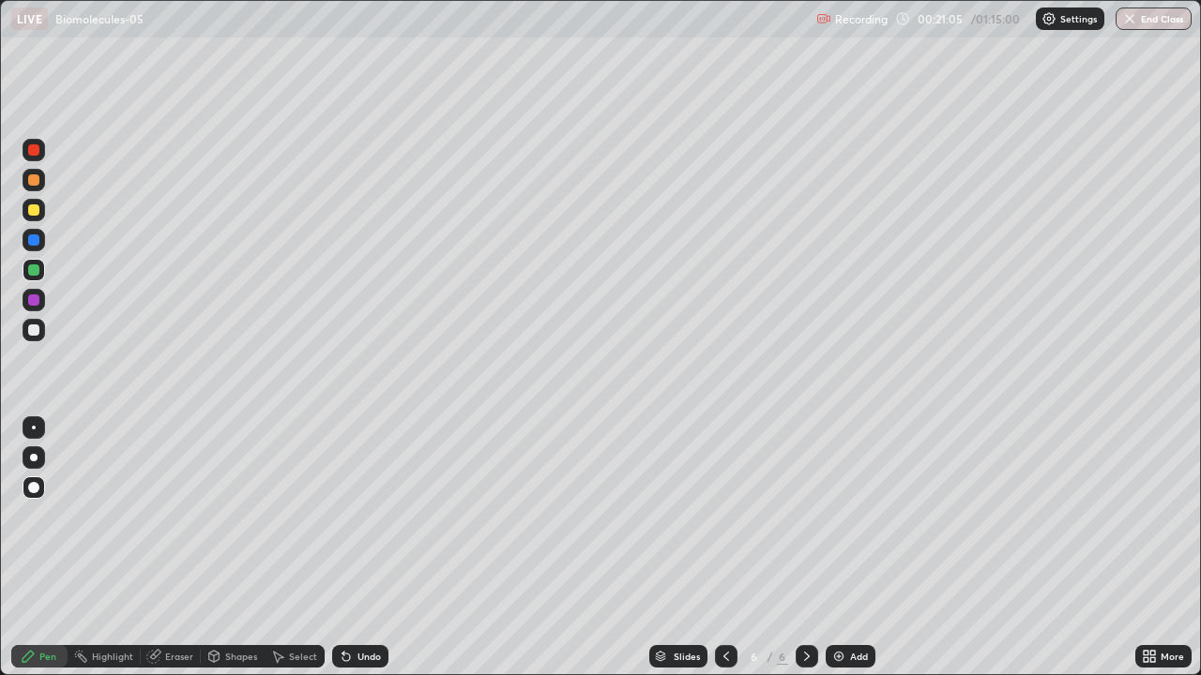
click at [347, 555] on icon at bounding box center [346, 658] width 8 height 8
click at [175, 555] on div "Eraser" at bounding box center [179, 656] width 28 height 9
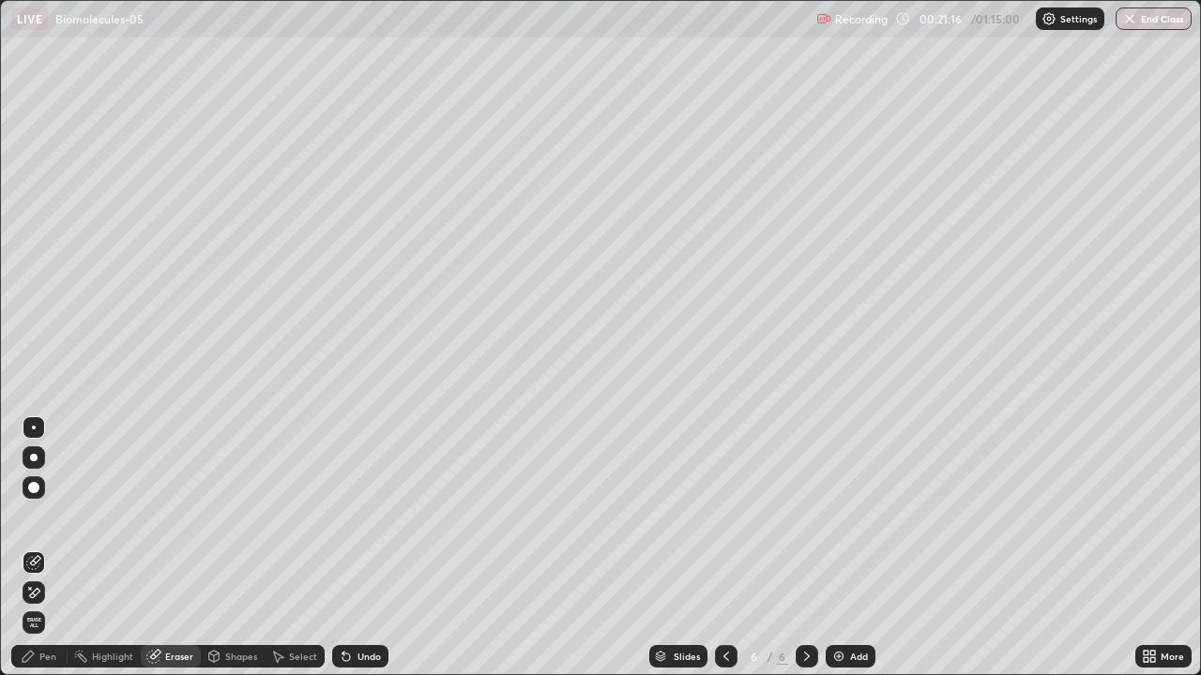
click at [30, 555] on div "Pen" at bounding box center [39, 656] width 56 height 23
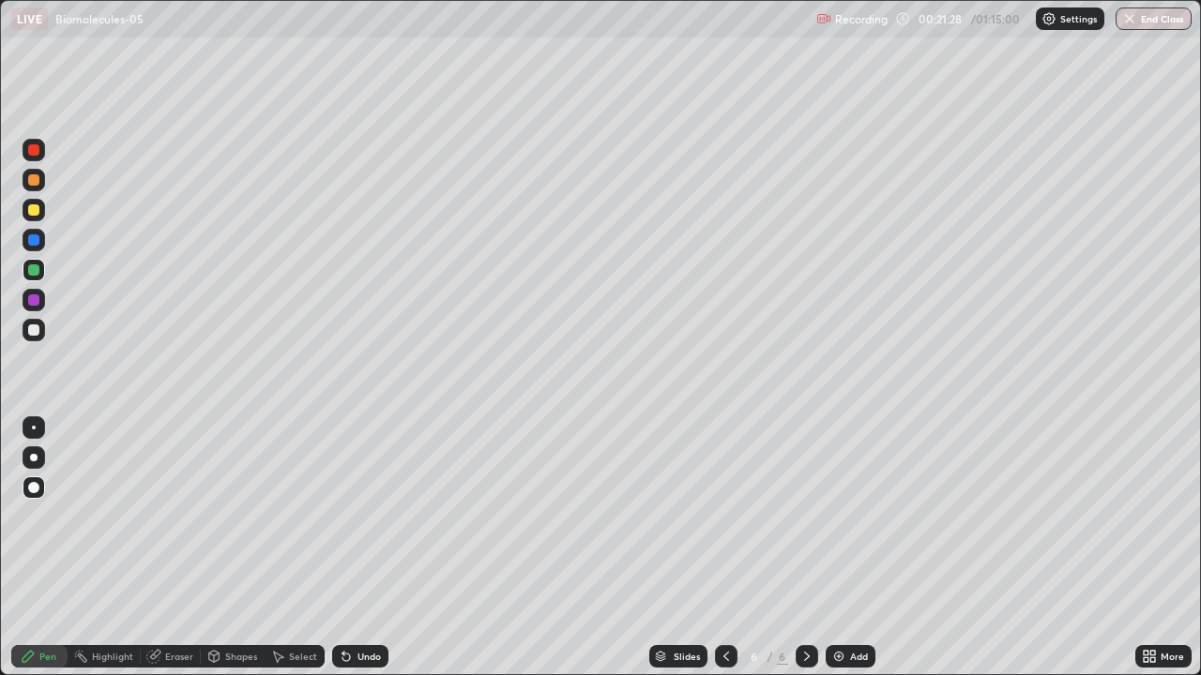
click at [34, 240] on div at bounding box center [33, 240] width 11 height 11
click at [40, 219] on div at bounding box center [34, 210] width 23 height 23
click at [29, 300] on div at bounding box center [33, 300] width 11 height 11
click at [35, 209] on div at bounding box center [33, 209] width 11 height 11
click at [54, 295] on div "Erase all" at bounding box center [33, 338] width 45 height 600
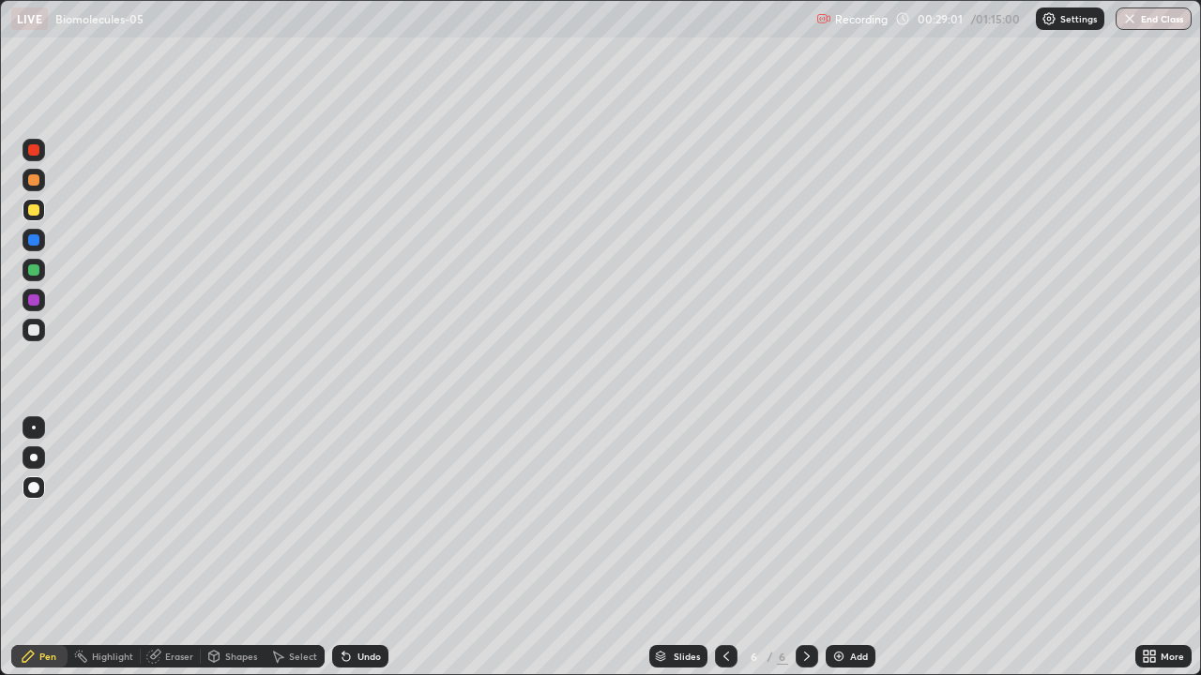
click at [185, 555] on div "Eraser" at bounding box center [179, 656] width 28 height 9
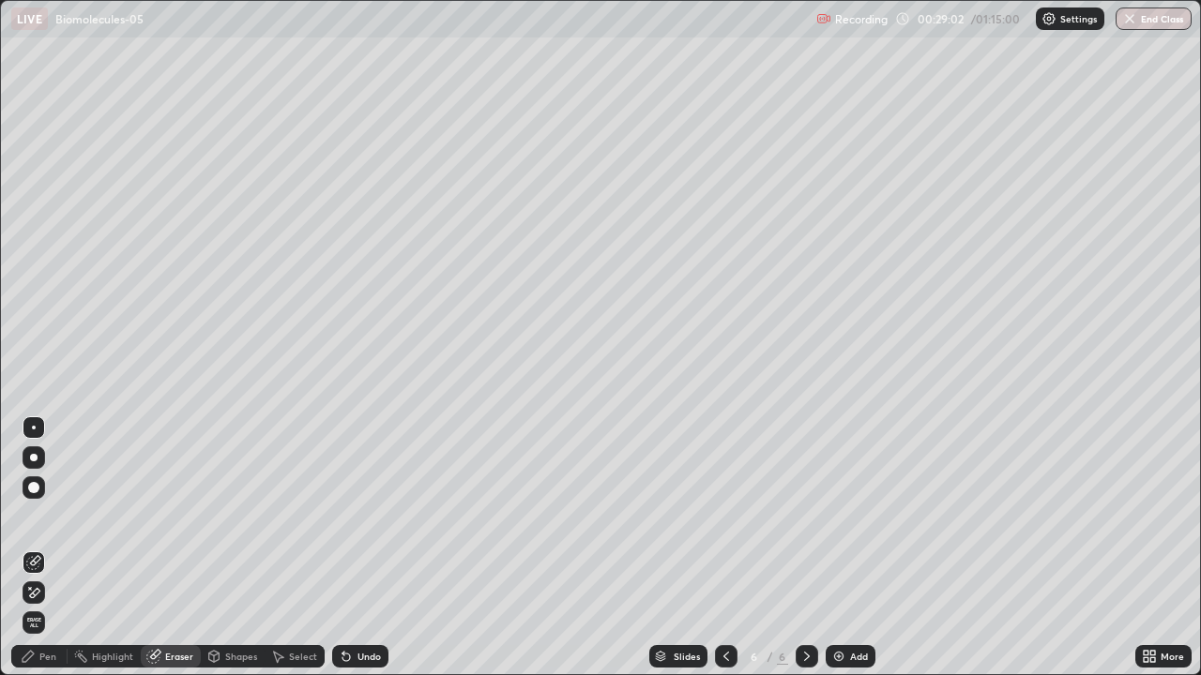
click at [53, 293] on div "Erase all" at bounding box center [33, 338] width 45 height 600
click at [54, 305] on div "Erase all" at bounding box center [33, 338] width 45 height 600
click at [175, 555] on div "Eraser" at bounding box center [179, 656] width 28 height 9
click at [53, 291] on div "Erase all" at bounding box center [33, 338] width 45 height 600
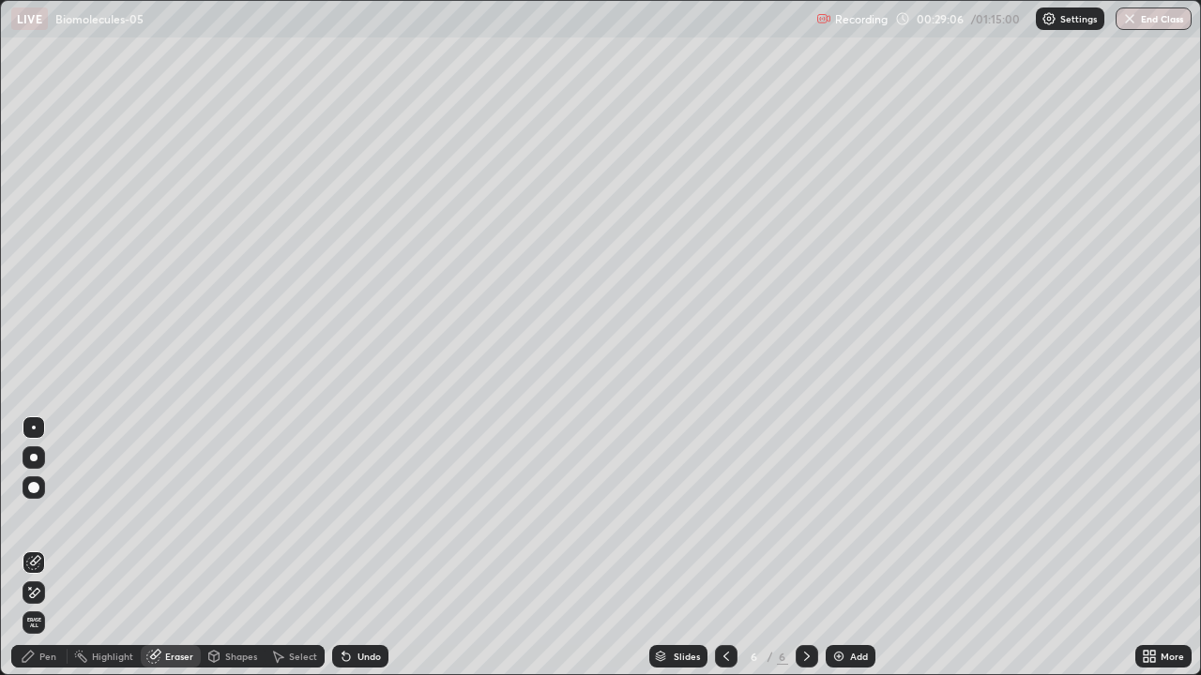
click at [55, 307] on div "Erase all" at bounding box center [33, 338] width 45 height 600
click at [31, 555] on icon at bounding box center [28, 656] width 11 height 11
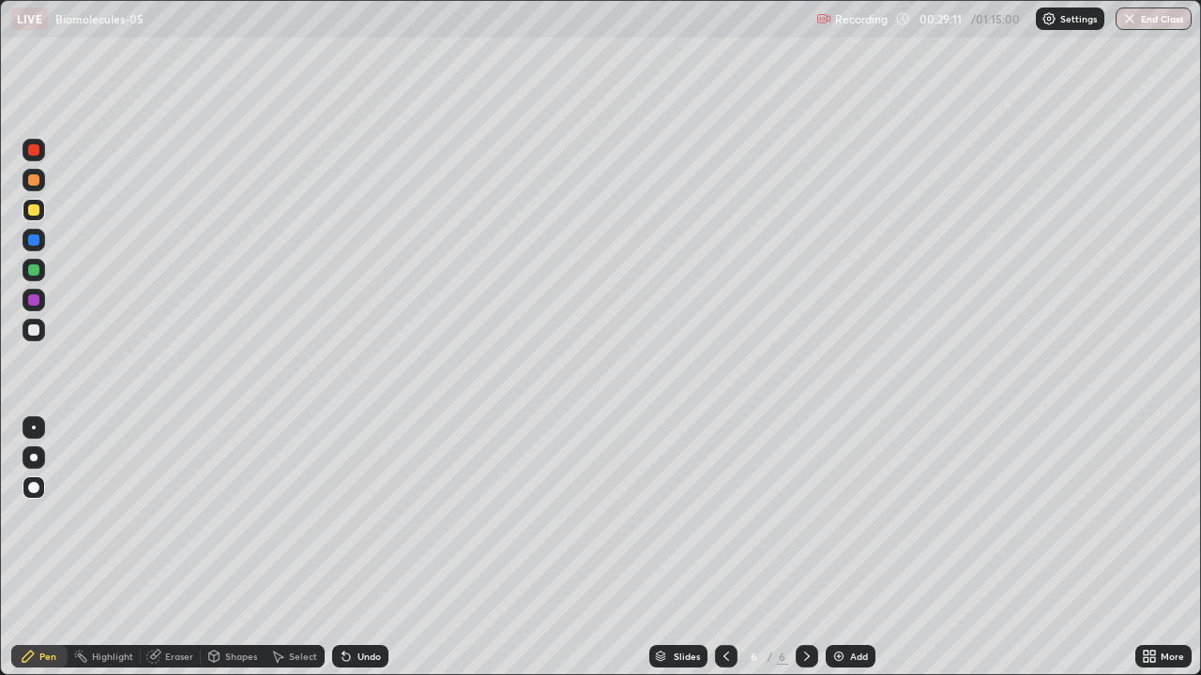
click at [169, 555] on div "Eraser" at bounding box center [179, 656] width 28 height 9
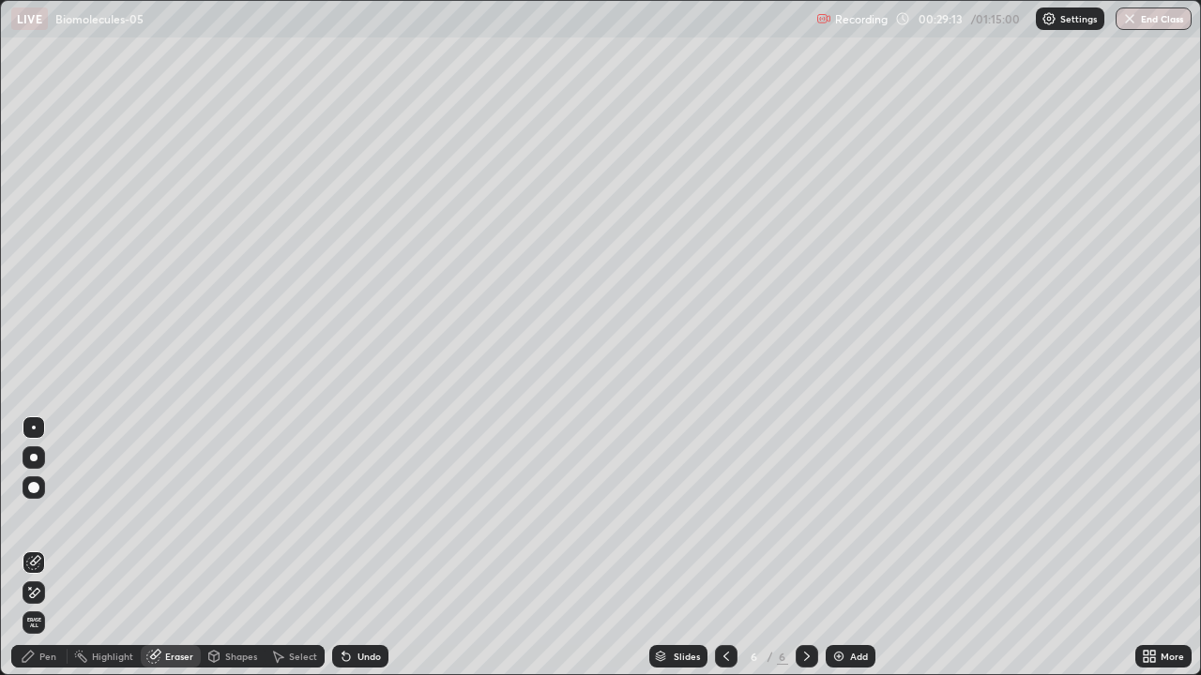
click at [30, 555] on icon at bounding box center [28, 656] width 11 height 11
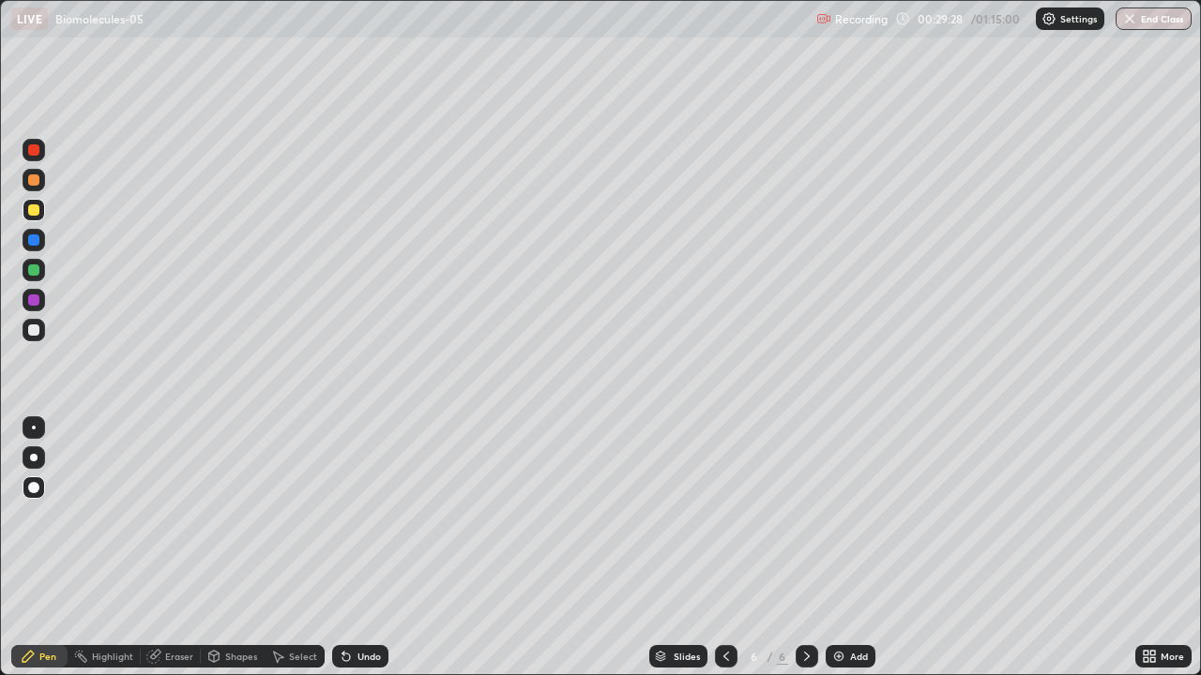
click at [174, 555] on div "Eraser" at bounding box center [179, 656] width 28 height 9
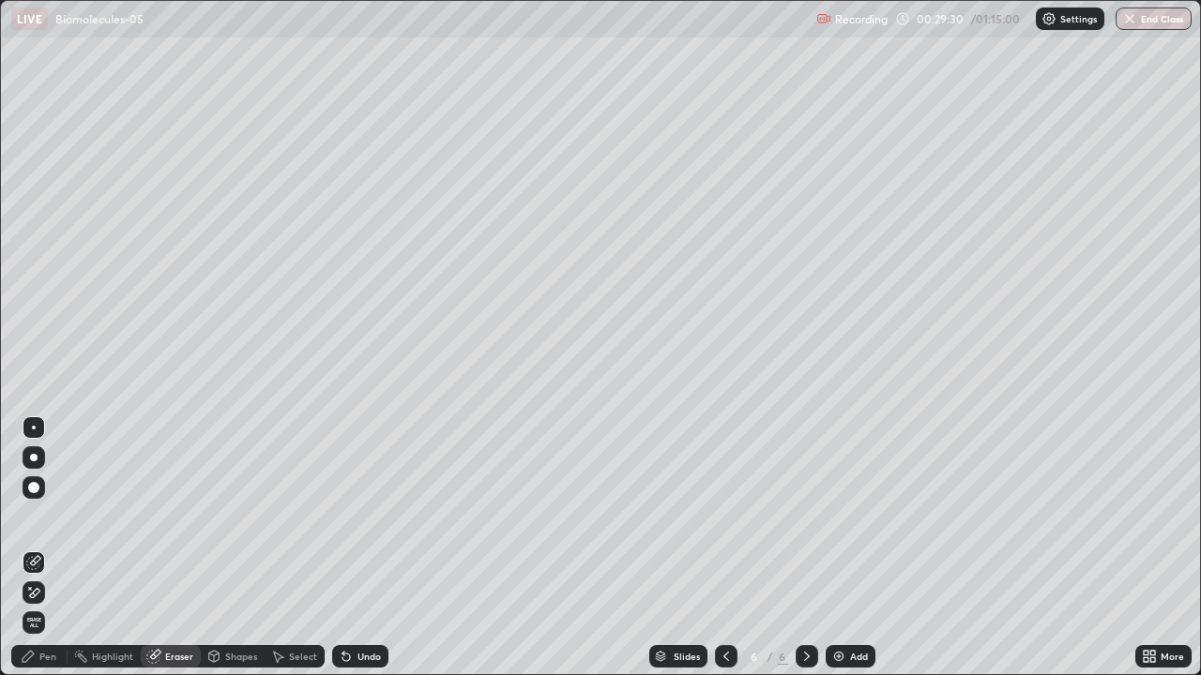
click at [25, 555] on icon at bounding box center [28, 656] width 11 height 11
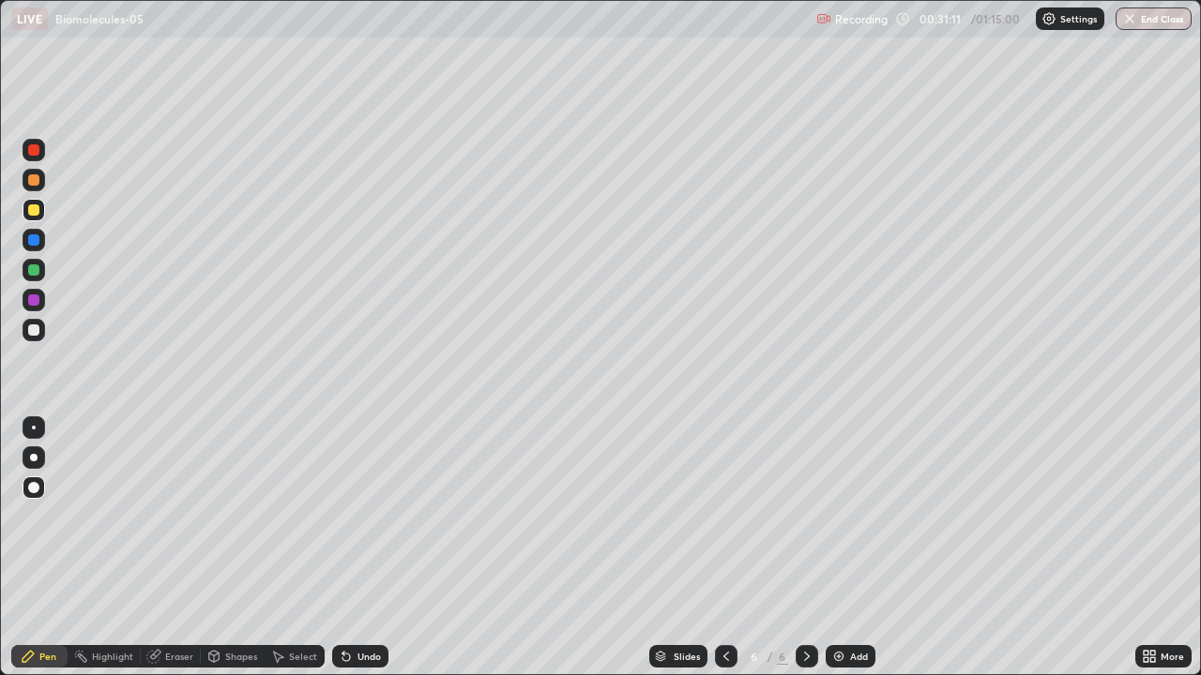
click at [31, 295] on div at bounding box center [33, 300] width 11 height 11
click at [33, 205] on div at bounding box center [33, 209] width 11 height 11
click at [43, 305] on div at bounding box center [34, 300] width 23 height 23
click at [42, 215] on div at bounding box center [34, 210] width 23 height 23
click at [30, 298] on div at bounding box center [33, 300] width 11 height 11
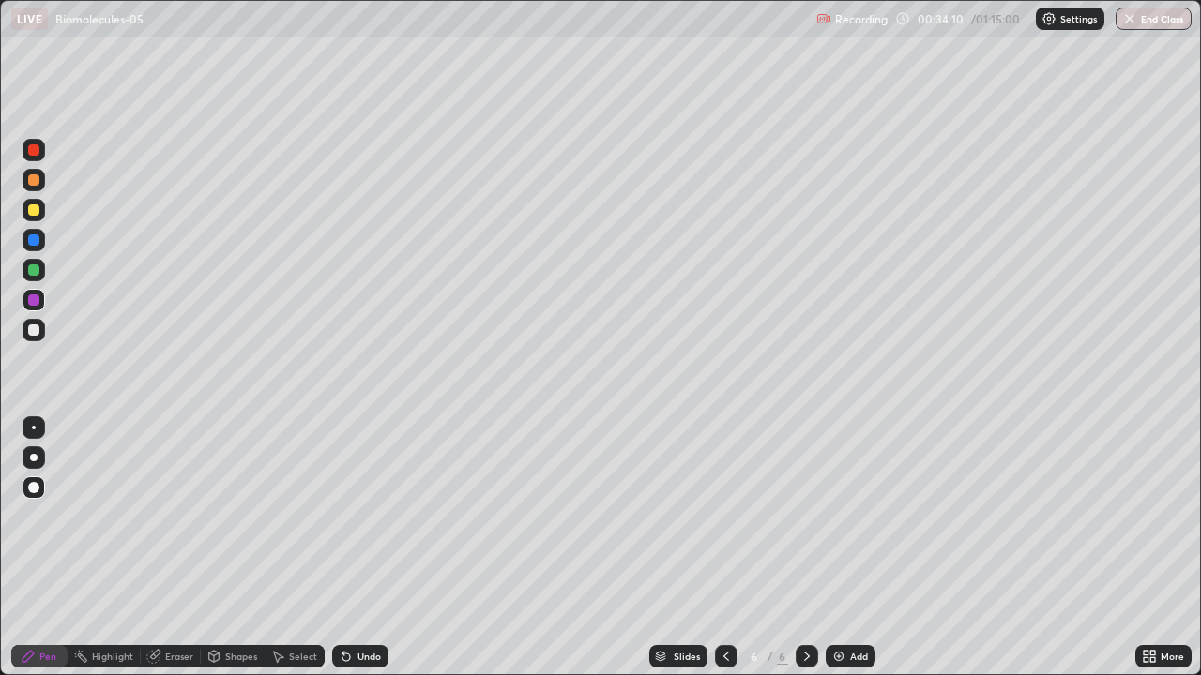
click at [835, 555] on img at bounding box center [838, 656] width 15 height 15
click at [31, 240] on div at bounding box center [33, 240] width 11 height 11
click at [31, 486] on div at bounding box center [33, 487] width 11 height 11
click at [30, 266] on div at bounding box center [33, 270] width 11 height 11
click at [31, 210] on div at bounding box center [33, 209] width 11 height 11
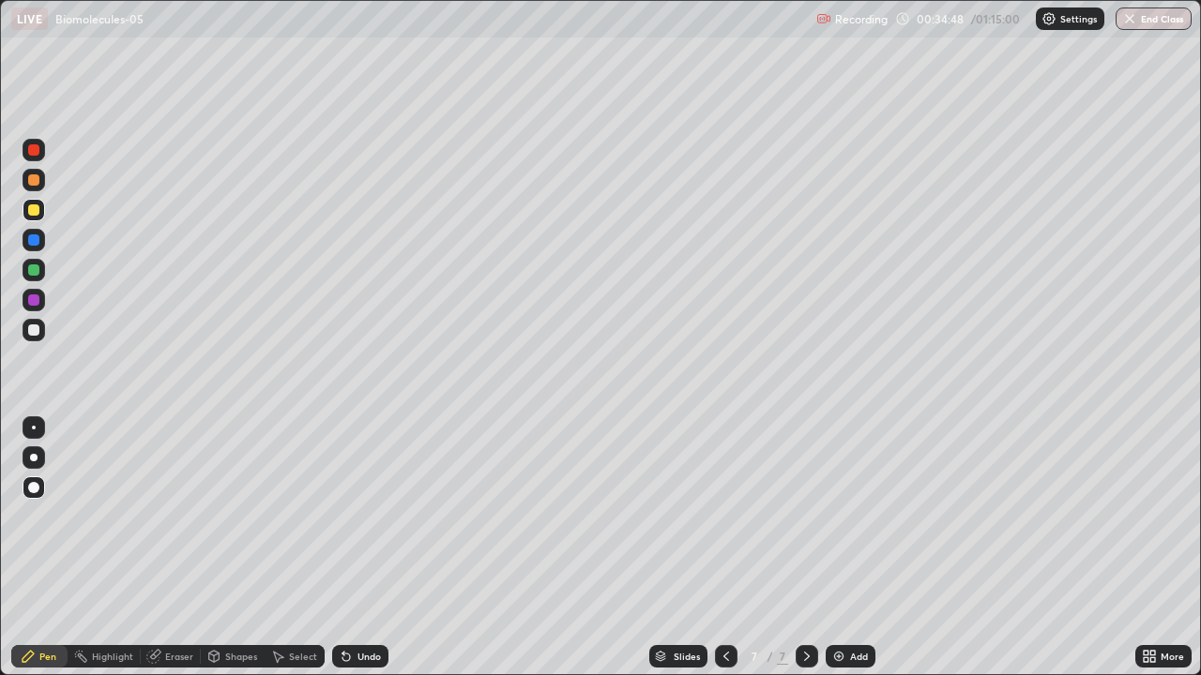
click at [31, 265] on div at bounding box center [33, 270] width 11 height 11
click at [38, 302] on div at bounding box center [33, 300] width 11 height 11
click at [35, 207] on div at bounding box center [33, 209] width 11 height 11
click at [177, 555] on div "Eraser" at bounding box center [171, 656] width 60 height 23
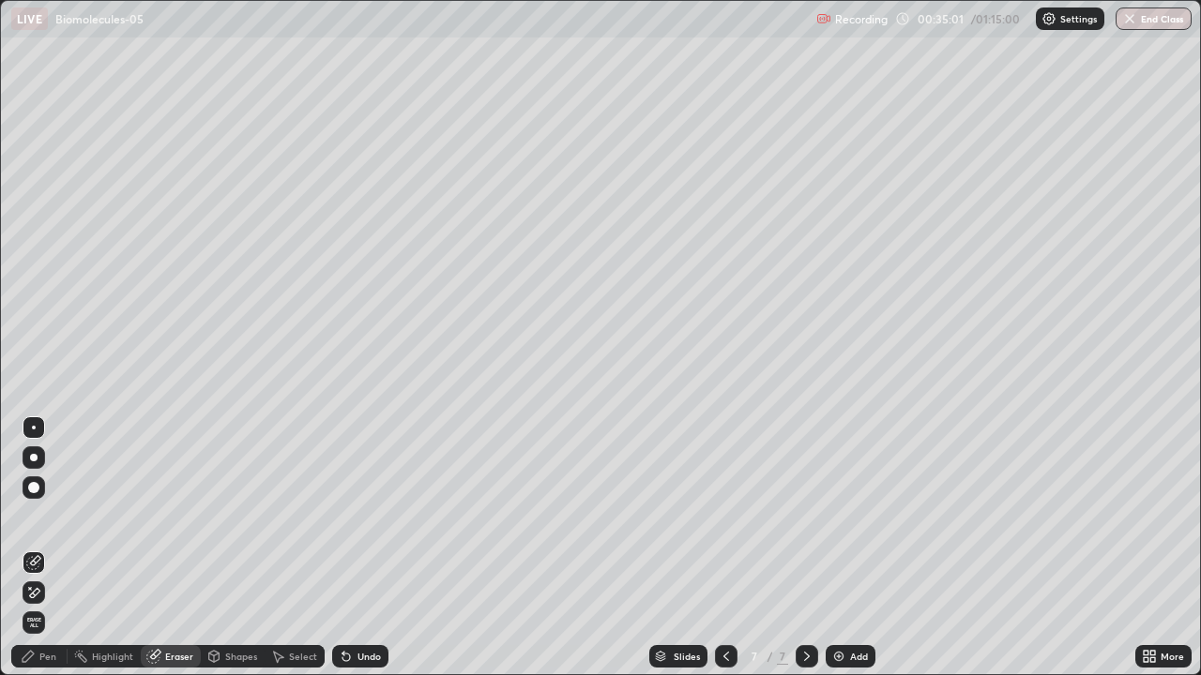
click at [49, 555] on div "Pen" at bounding box center [47, 656] width 17 height 9
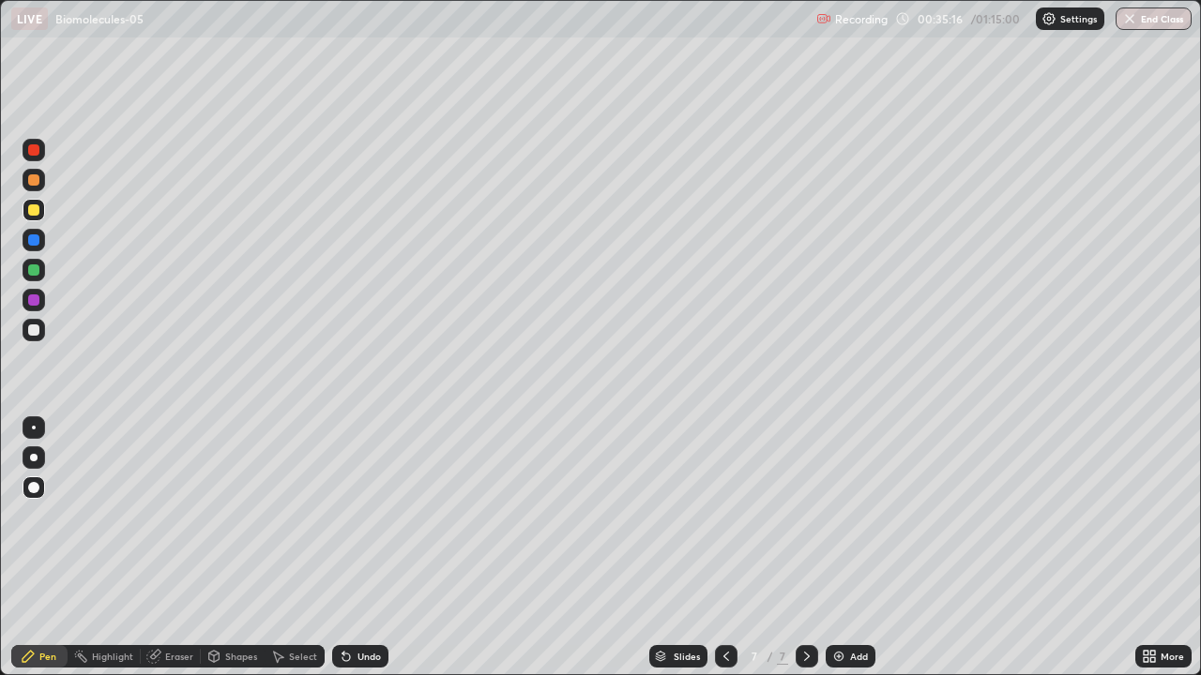
click at [37, 267] on div at bounding box center [33, 270] width 11 height 11
click at [30, 300] on div at bounding box center [33, 300] width 11 height 11
click at [38, 333] on div at bounding box center [33, 330] width 11 height 11
click at [42, 325] on div at bounding box center [34, 330] width 23 height 23
click at [182, 555] on div "Eraser" at bounding box center [179, 656] width 28 height 9
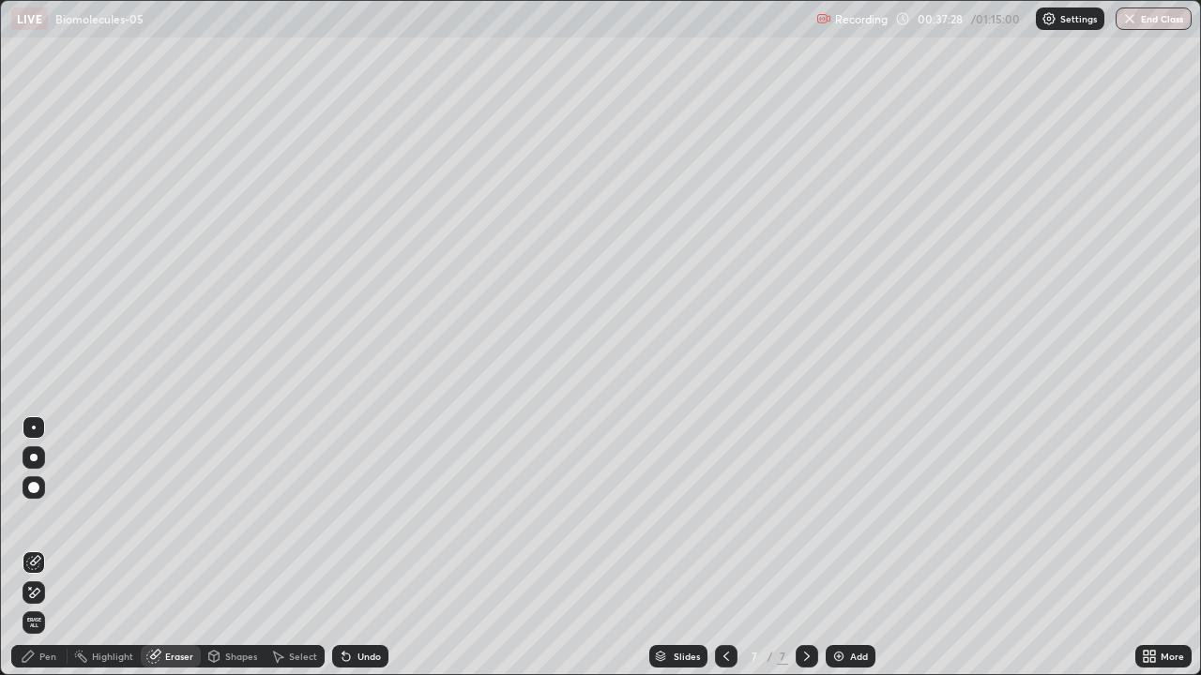
click at [46, 555] on div "Pen" at bounding box center [47, 656] width 17 height 9
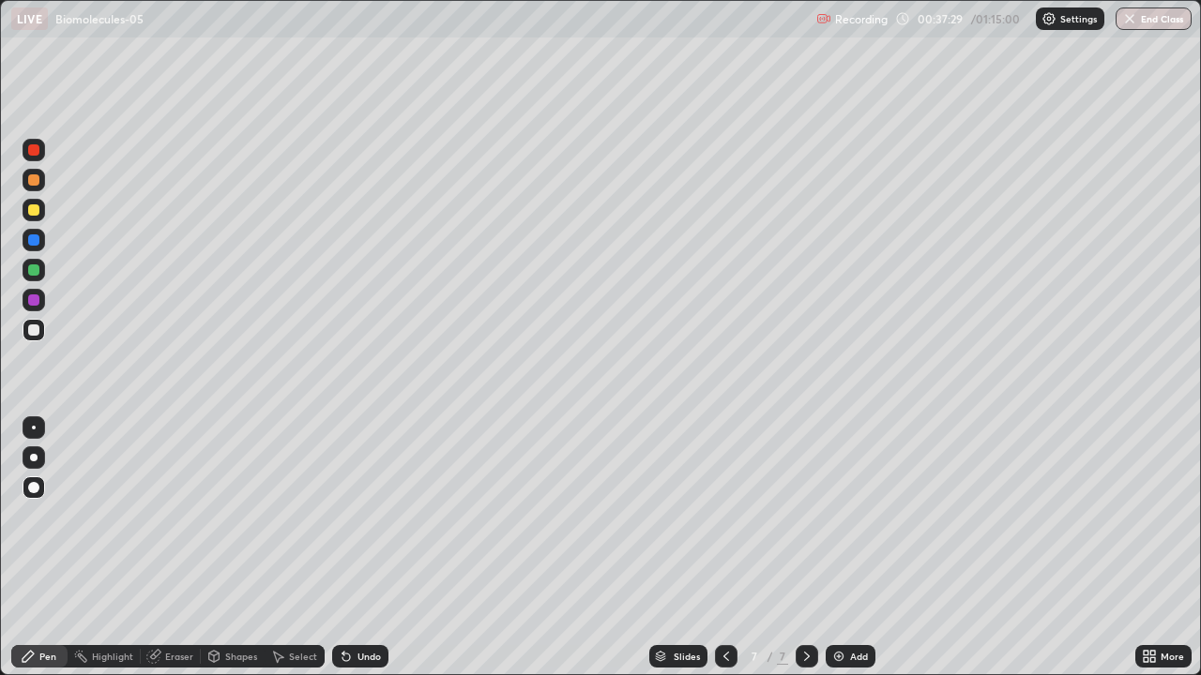
click at [32, 206] on div at bounding box center [33, 209] width 11 height 11
click at [38, 271] on div at bounding box center [33, 270] width 11 height 11
click at [174, 555] on div "Eraser" at bounding box center [179, 656] width 28 height 9
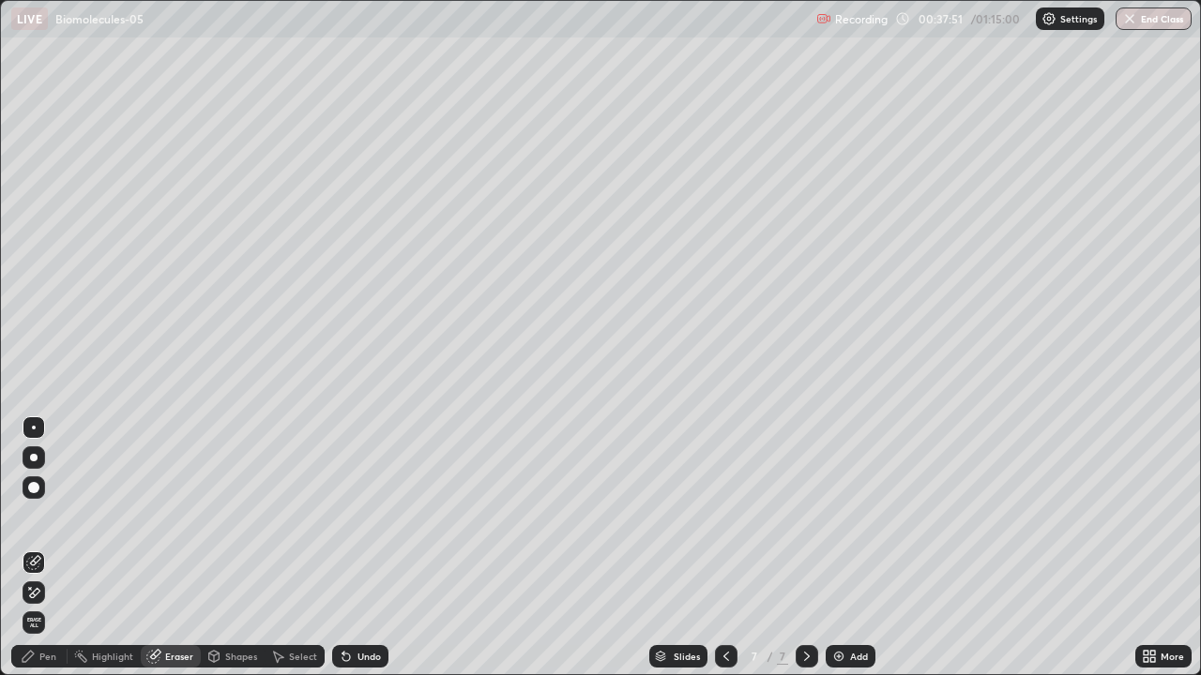
click at [46, 555] on div "Pen" at bounding box center [47, 656] width 17 height 9
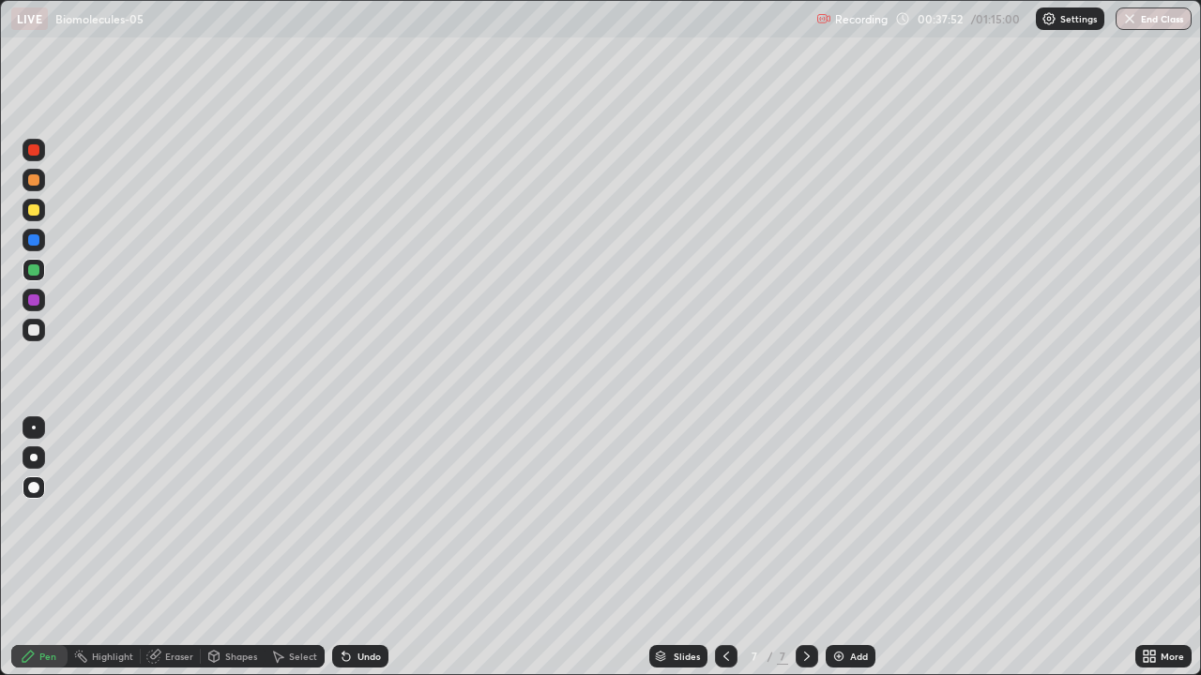
click at [40, 208] on div at bounding box center [34, 210] width 23 height 23
click at [32, 297] on div at bounding box center [33, 300] width 11 height 11
click at [25, 271] on div at bounding box center [34, 270] width 23 height 23
click at [38, 303] on div at bounding box center [33, 300] width 11 height 11
click at [37, 322] on div at bounding box center [34, 330] width 23 height 23
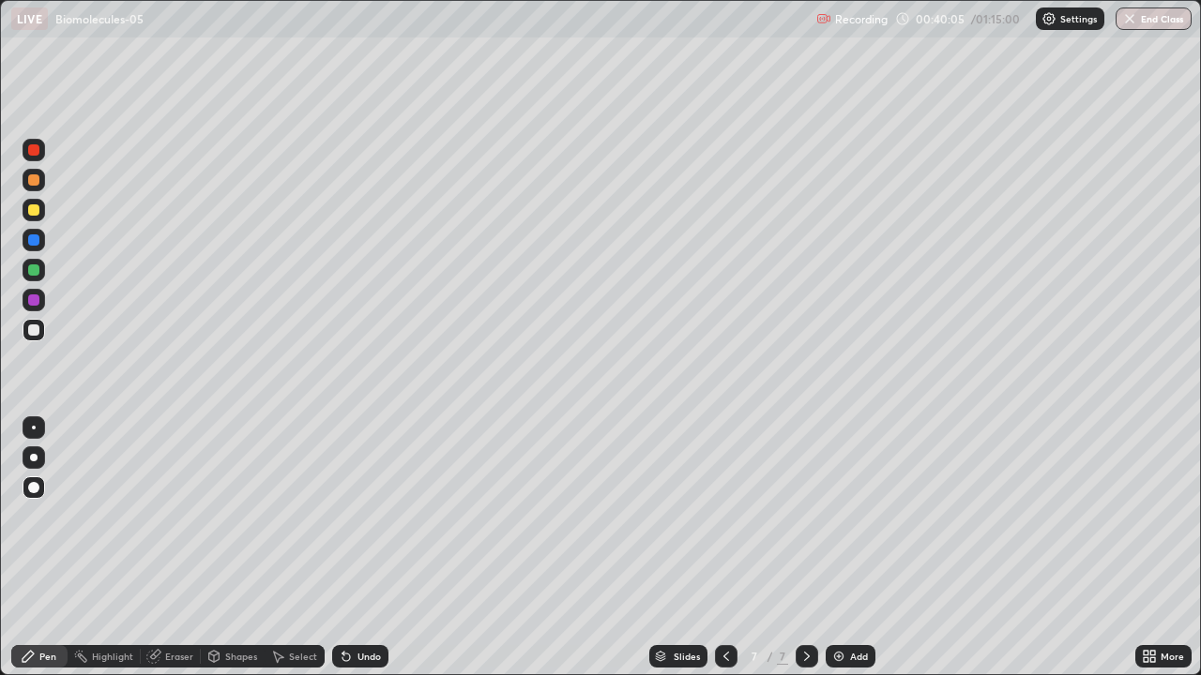
click at [34, 268] on div at bounding box center [33, 270] width 11 height 11
click at [840, 555] on img at bounding box center [838, 656] width 15 height 15
click at [29, 330] on div at bounding box center [33, 330] width 11 height 11
click at [37, 270] on div at bounding box center [33, 270] width 11 height 11
click at [35, 328] on div at bounding box center [33, 330] width 11 height 11
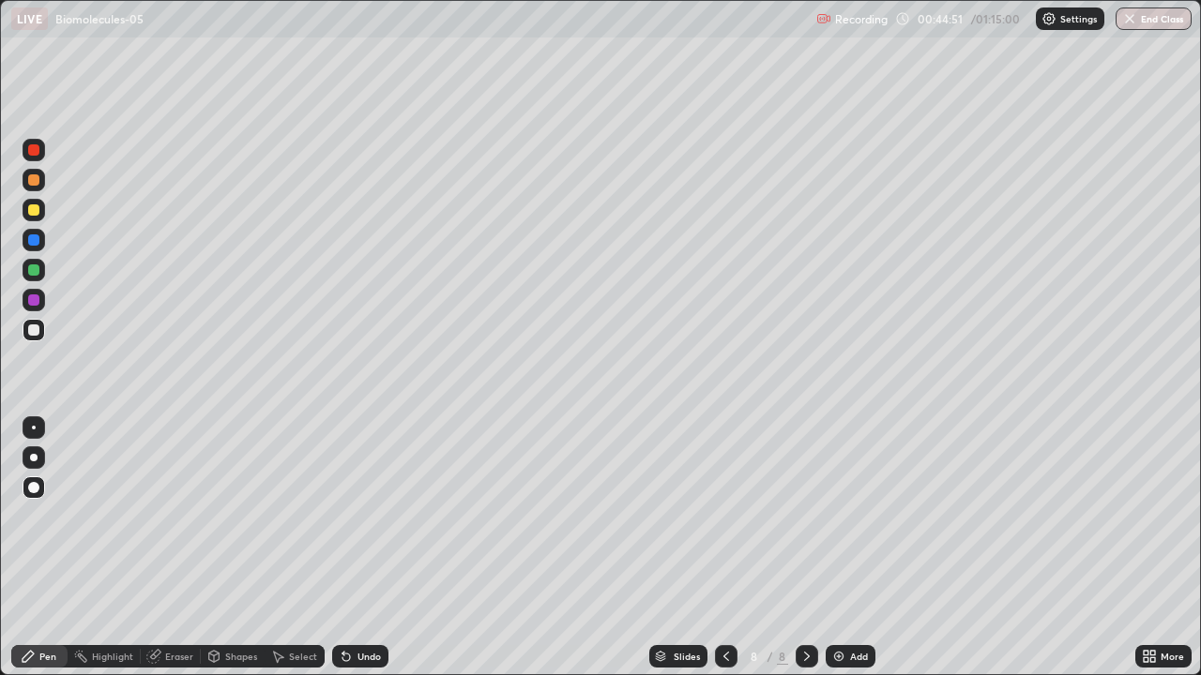
click at [38, 265] on div at bounding box center [34, 270] width 23 height 23
click at [31, 328] on div at bounding box center [33, 330] width 11 height 11
click at [31, 269] on div at bounding box center [33, 270] width 11 height 11
click at [30, 330] on div at bounding box center [33, 330] width 11 height 11
click at [33, 270] on div at bounding box center [33, 270] width 11 height 11
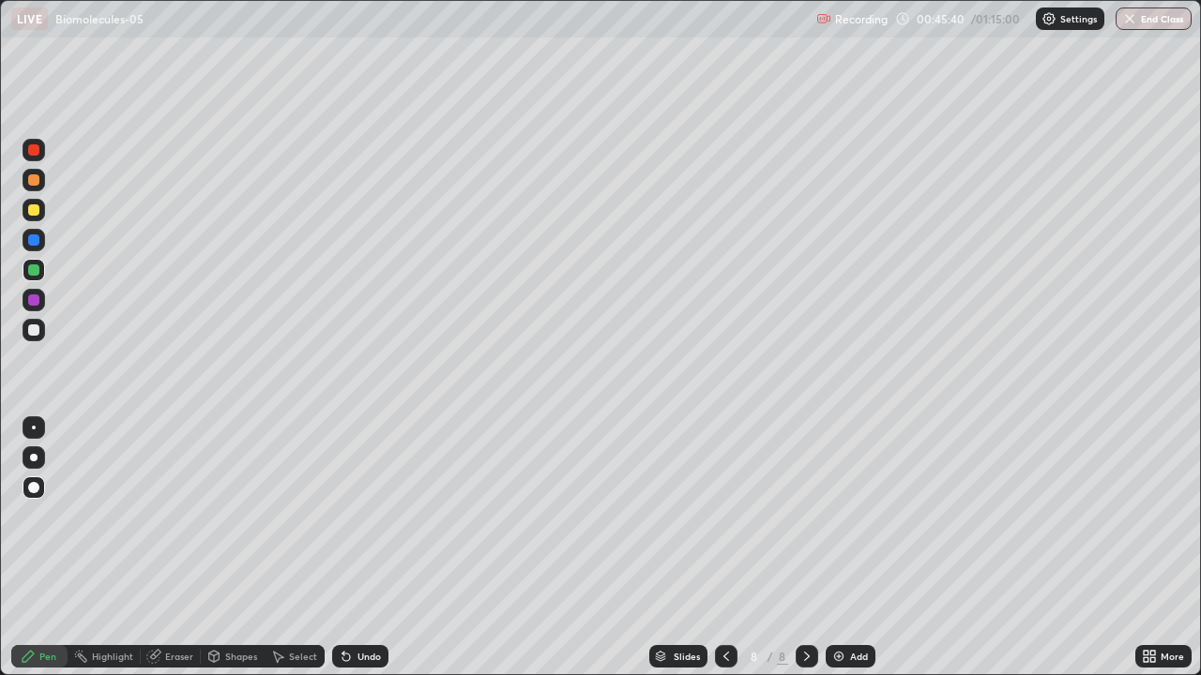
click at [25, 302] on div at bounding box center [34, 300] width 23 height 23
click at [145, 555] on div "Eraser" at bounding box center [171, 656] width 60 height 23
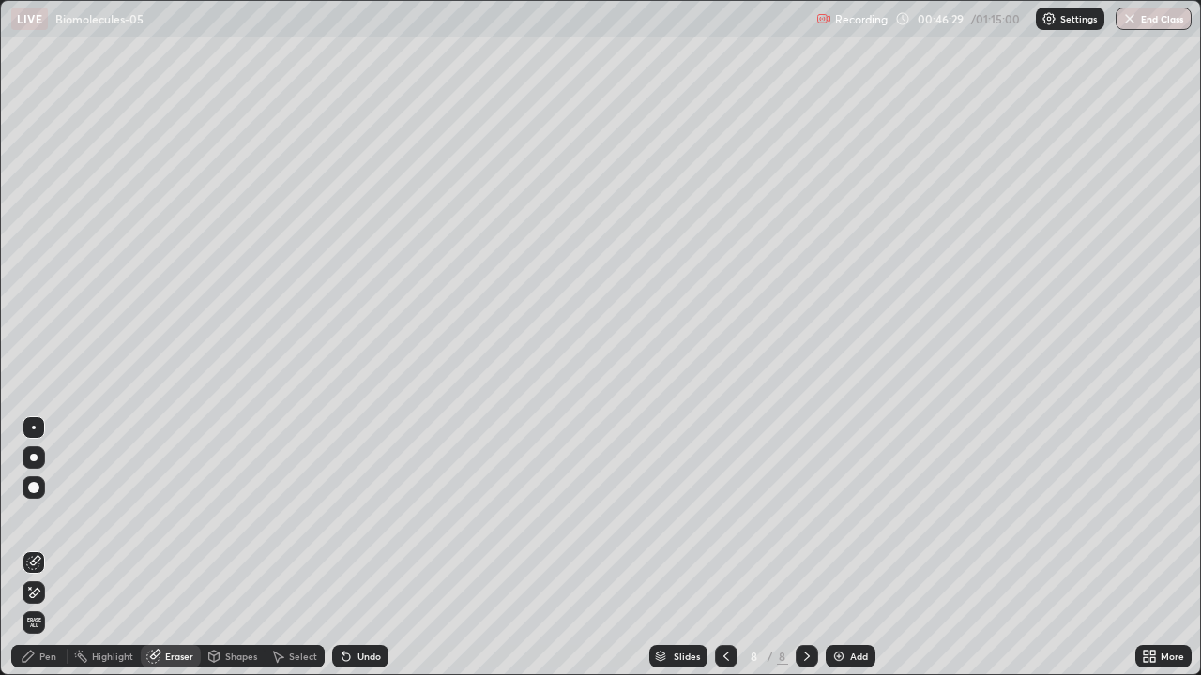
click at [41, 555] on div "Pen" at bounding box center [47, 656] width 17 height 9
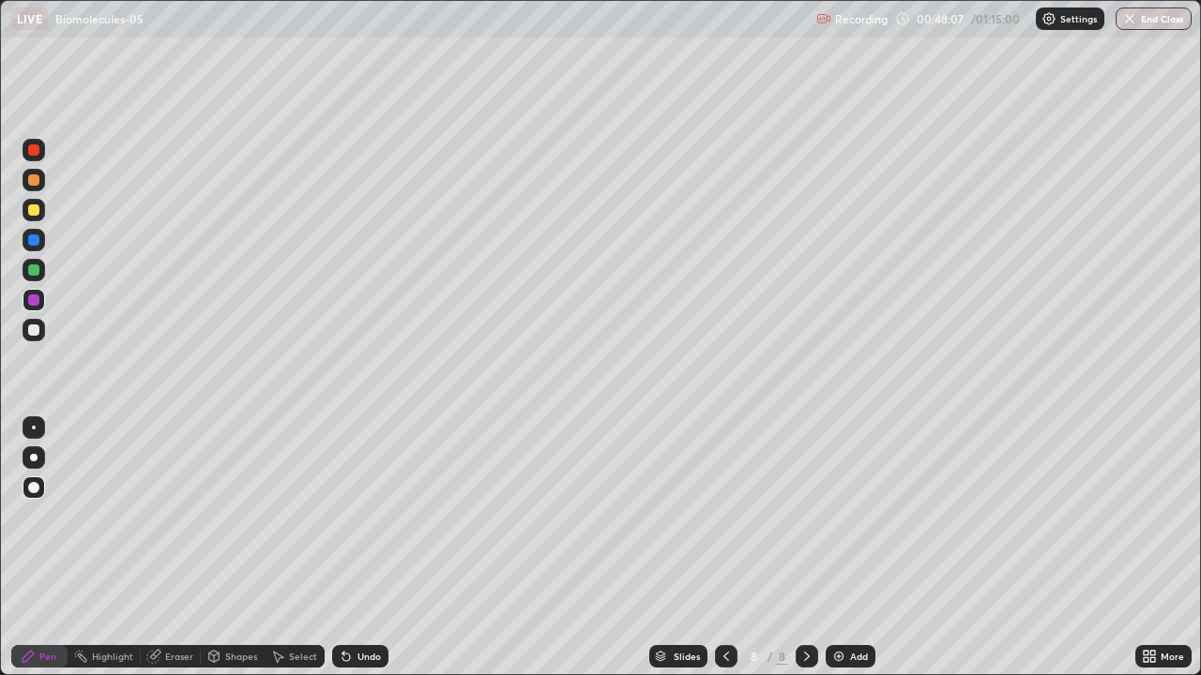
click at [833, 555] on img at bounding box center [838, 656] width 15 height 15
click at [32, 332] on div at bounding box center [33, 330] width 11 height 11
click at [33, 217] on div at bounding box center [34, 210] width 23 height 23
click at [34, 328] on div at bounding box center [33, 330] width 11 height 11
click at [34, 299] on div at bounding box center [33, 300] width 11 height 11
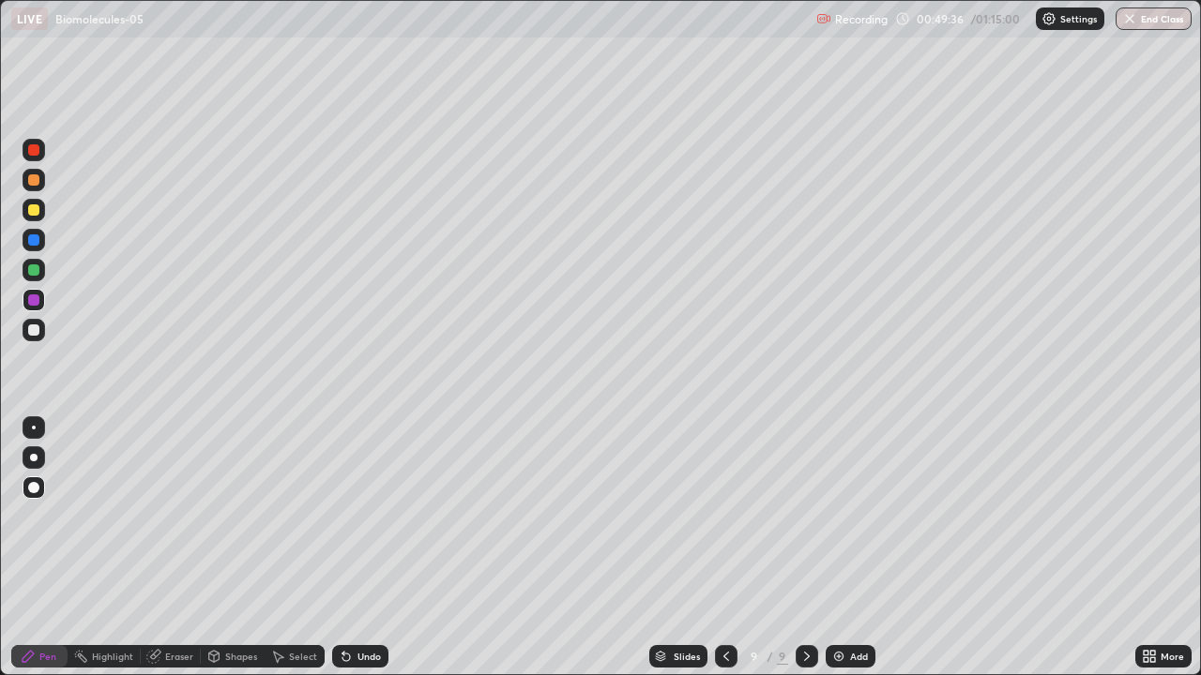
click at [34, 333] on div at bounding box center [33, 330] width 11 height 11
click at [32, 211] on div at bounding box center [33, 209] width 11 height 11
click at [31, 329] on div at bounding box center [33, 330] width 11 height 11
click at [178, 555] on div "Eraser" at bounding box center [179, 656] width 28 height 9
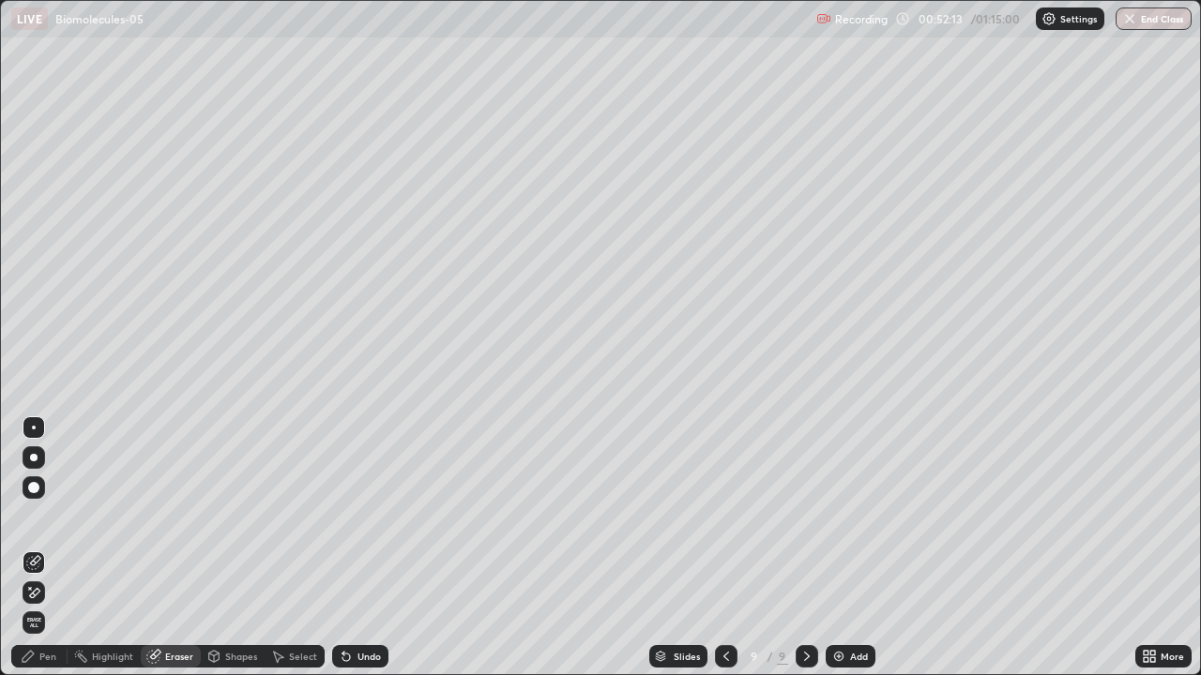
click at [43, 555] on div "Pen" at bounding box center [39, 656] width 56 height 23
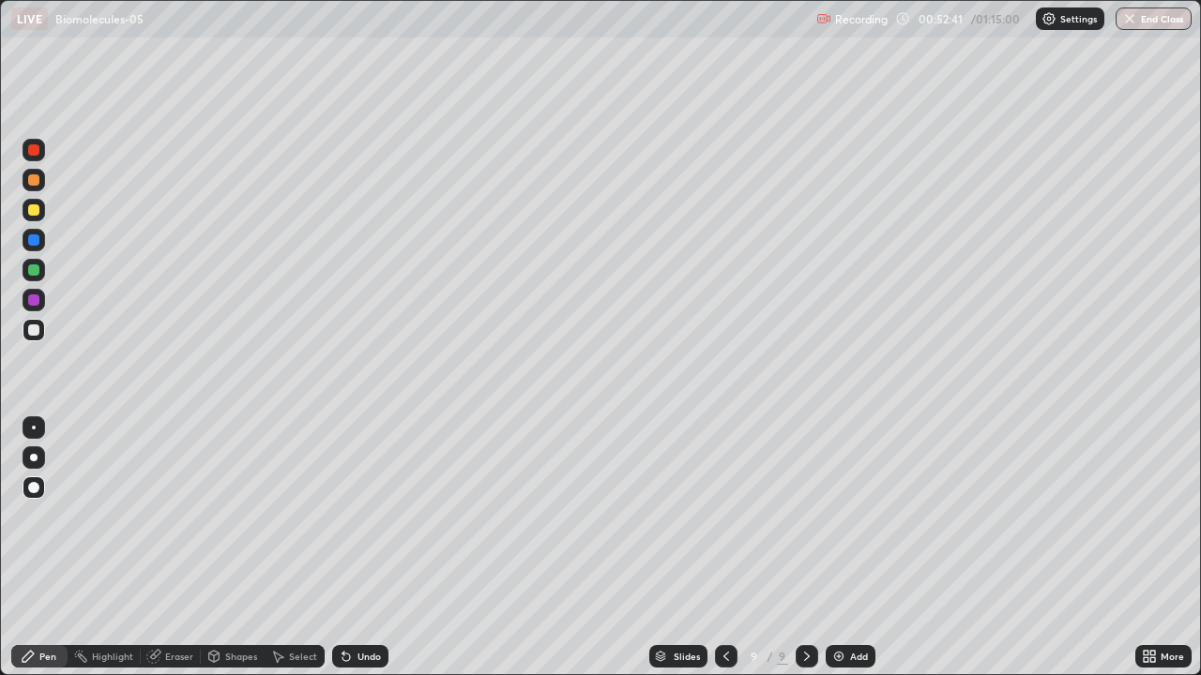
click at [28, 322] on div at bounding box center [34, 330] width 23 height 23
click at [839, 555] on img at bounding box center [838, 656] width 15 height 15
click at [32, 205] on div at bounding box center [33, 209] width 11 height 11
click at [31, 327] on div at bounding box center [33, 330] width 11 height 11
click at [26, 268] on div at bounding box center [34, 270] width 23 height 23
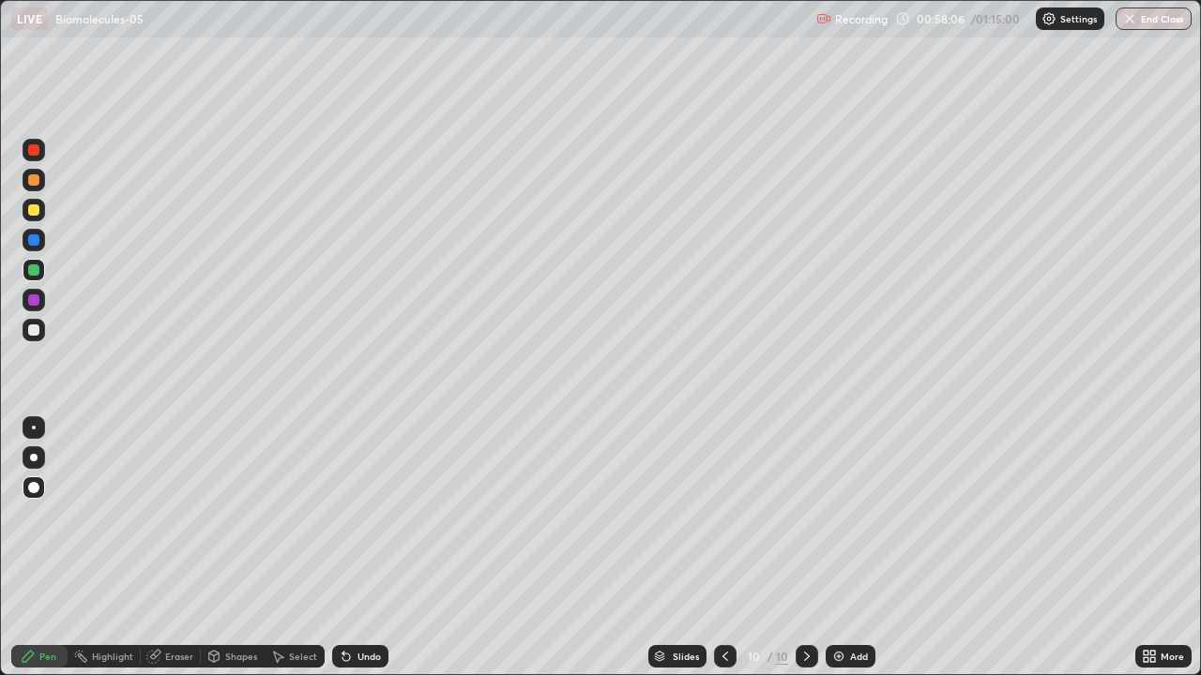
click at [34, 239] on div at bounding box center [33, 240] width 11 height 11
click at [40, 428] on div at bounding box center [34, 427] width 23 height 23
click at [31, 487] on div at bounding box center [33, 487] width 11 height 11
click at [35, 300] on div at bounding box center [33, 300] width 11 height 11
click at [38, 325] on div at bounding box center [33, 330] width 11 height 11
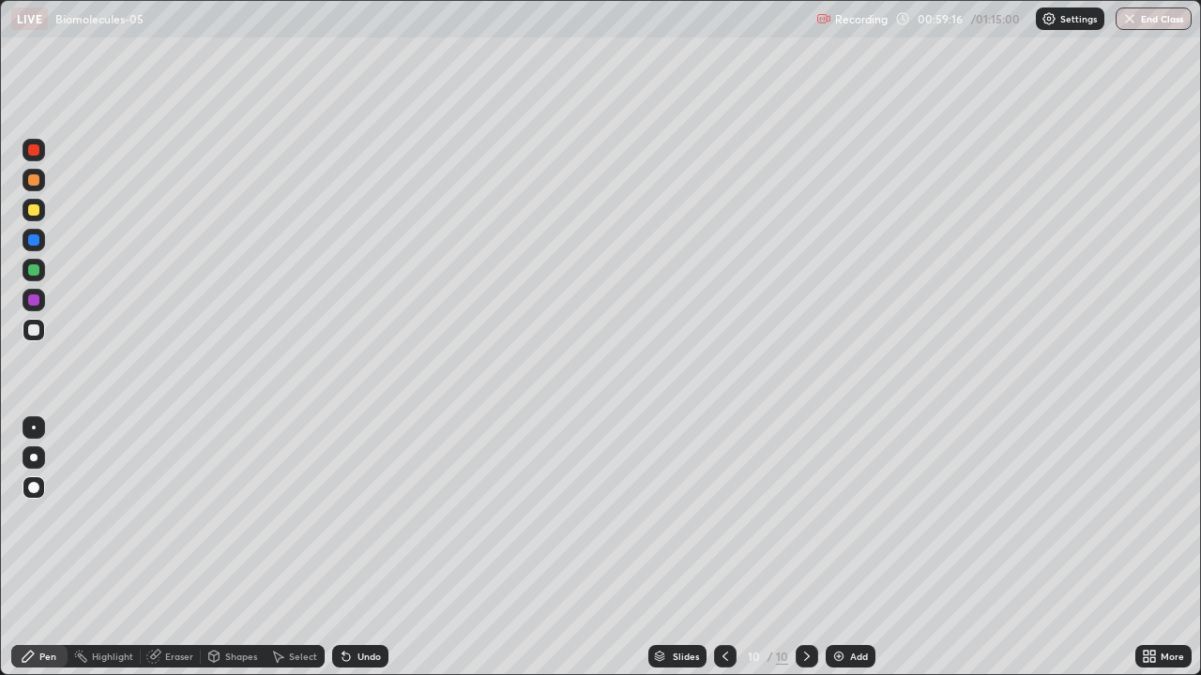
click at [34, 268] on div at bounding box center [33, 270] width 11 height 11
click at [29, 330] on div at bounding box center [33, 330] width 11 height 11
click at [175, 555] on div "Eraser" at bounding box center [179, 656] width 28 height 9
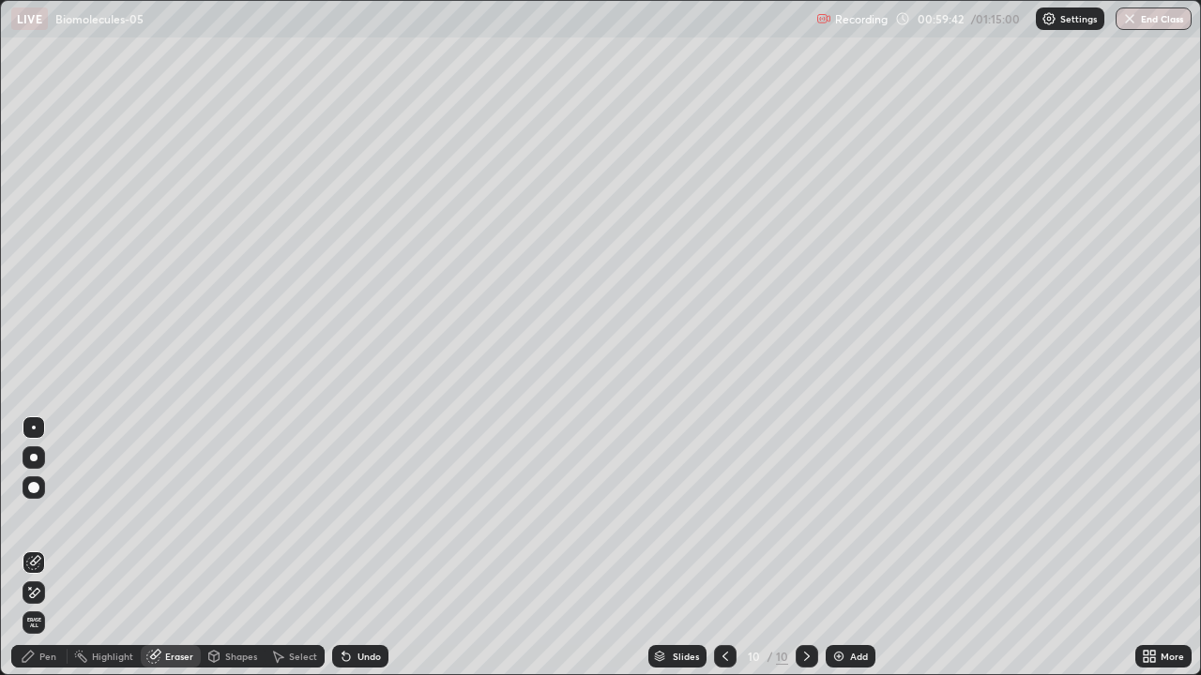
click at [60, 555] on div "Pen" at bounding box center [39, 656] width 56 height 23
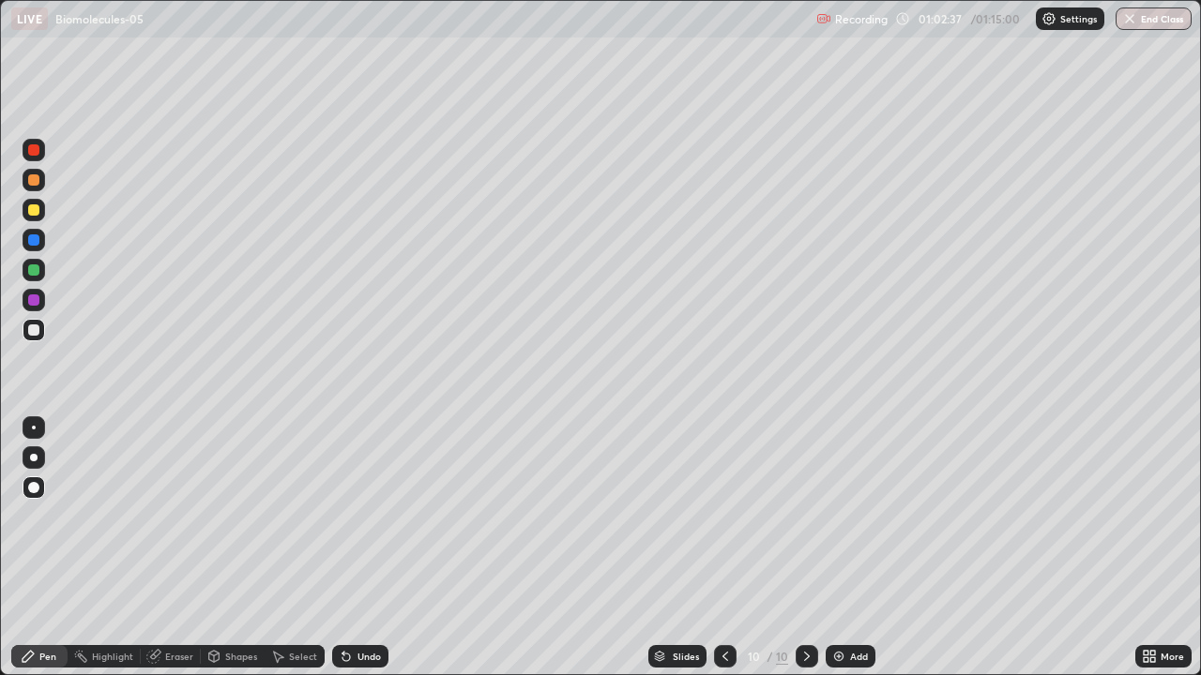
click at [838, 555] on img at bounding box center [838, 656] width 15 height 15
click at [35, 183] on div at bounding box center [33, 179] width 11 height 11
click at [683, 555] on div "Slides" at bounding box center [687, 656] width 26 height 9
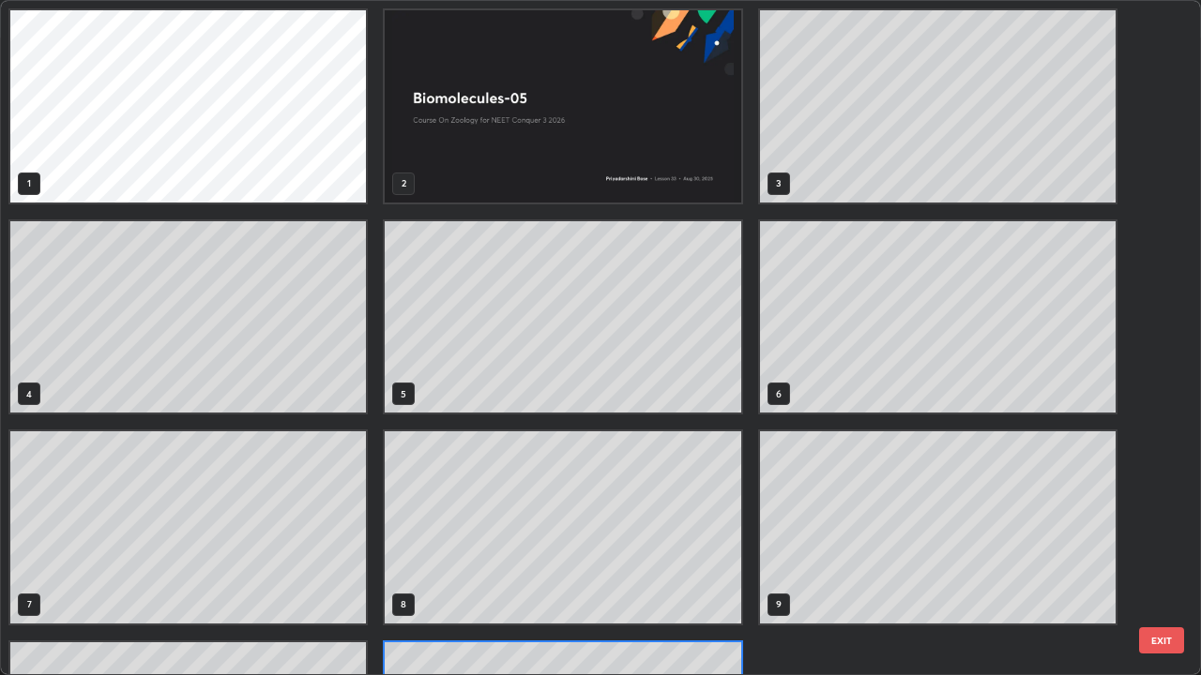
scroll to position [668, 1189]
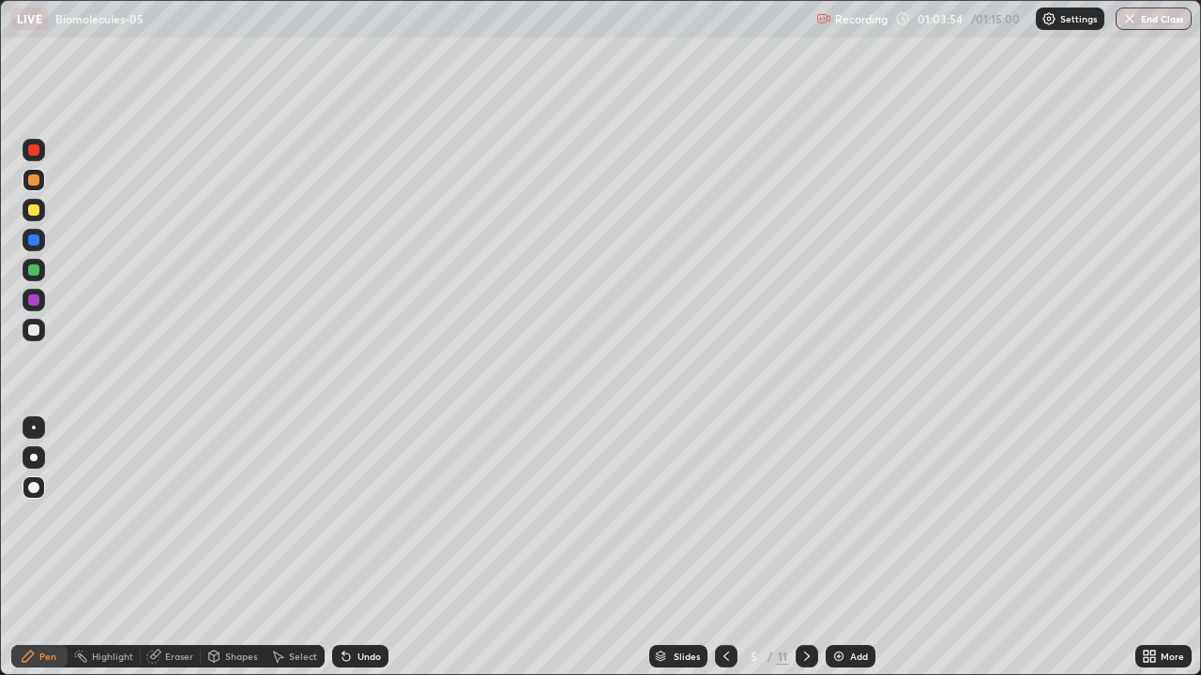
click at [728, 555] on icon at bounding box center [726, 656] width 15 height 15
click at [676, 555] on div "Slides" at bounding box center [687, 656] width 26 height 9
click at [805, 555] on icon at bounding box center [806, 656] width 15 height 15
click at [1145, 9] on button "End Class" at bounding box center [1153, 19] width 76 height 23
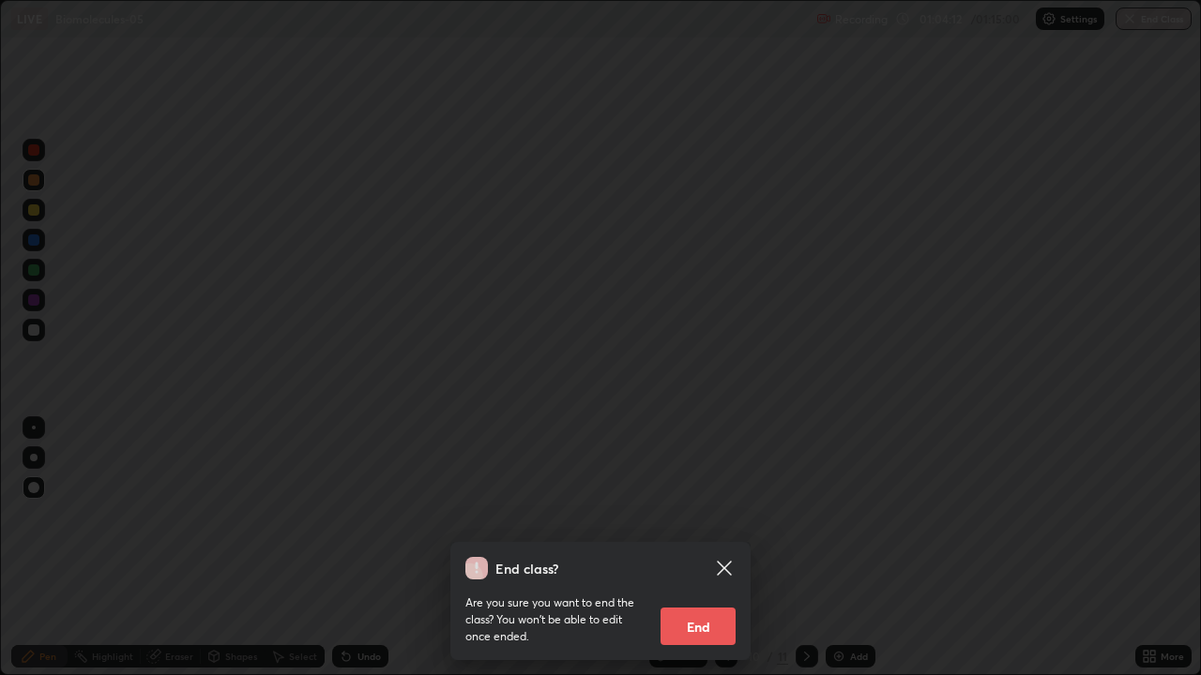
click at [680, 555] on button "End" at bounding box center [697, 627] width 75 height 38
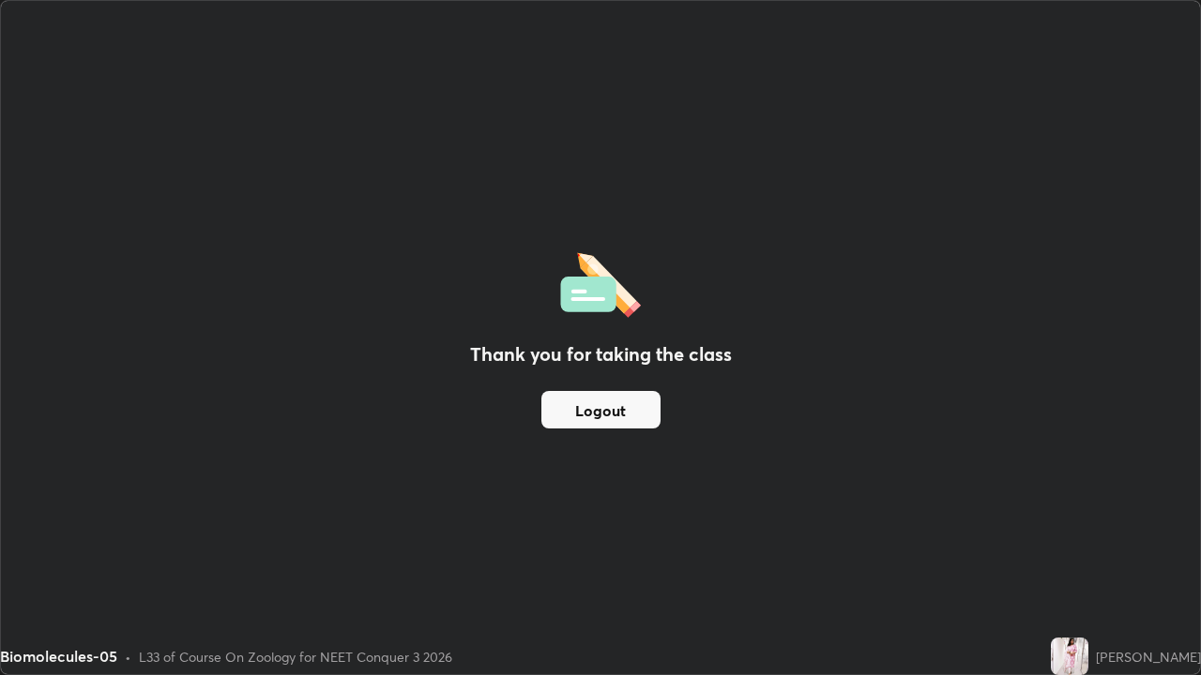
click at [630, 416] on button "Logout" at bounding box center [600, 410] width 119 height 38
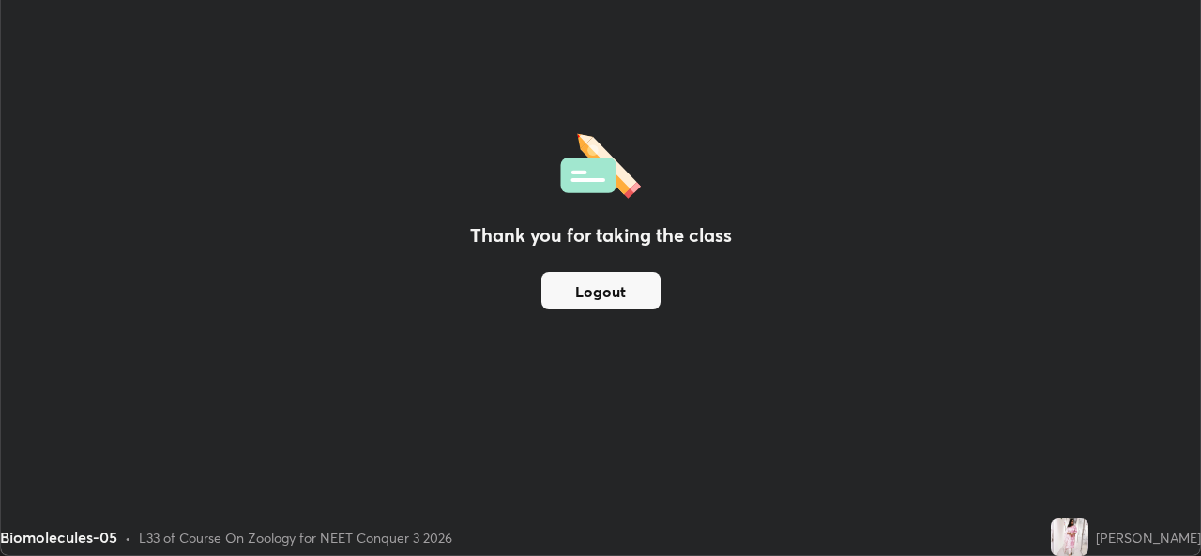
scroll to position [93246, 92602]
